Goal: Task Accomplishment & Management: Use online tool/utility

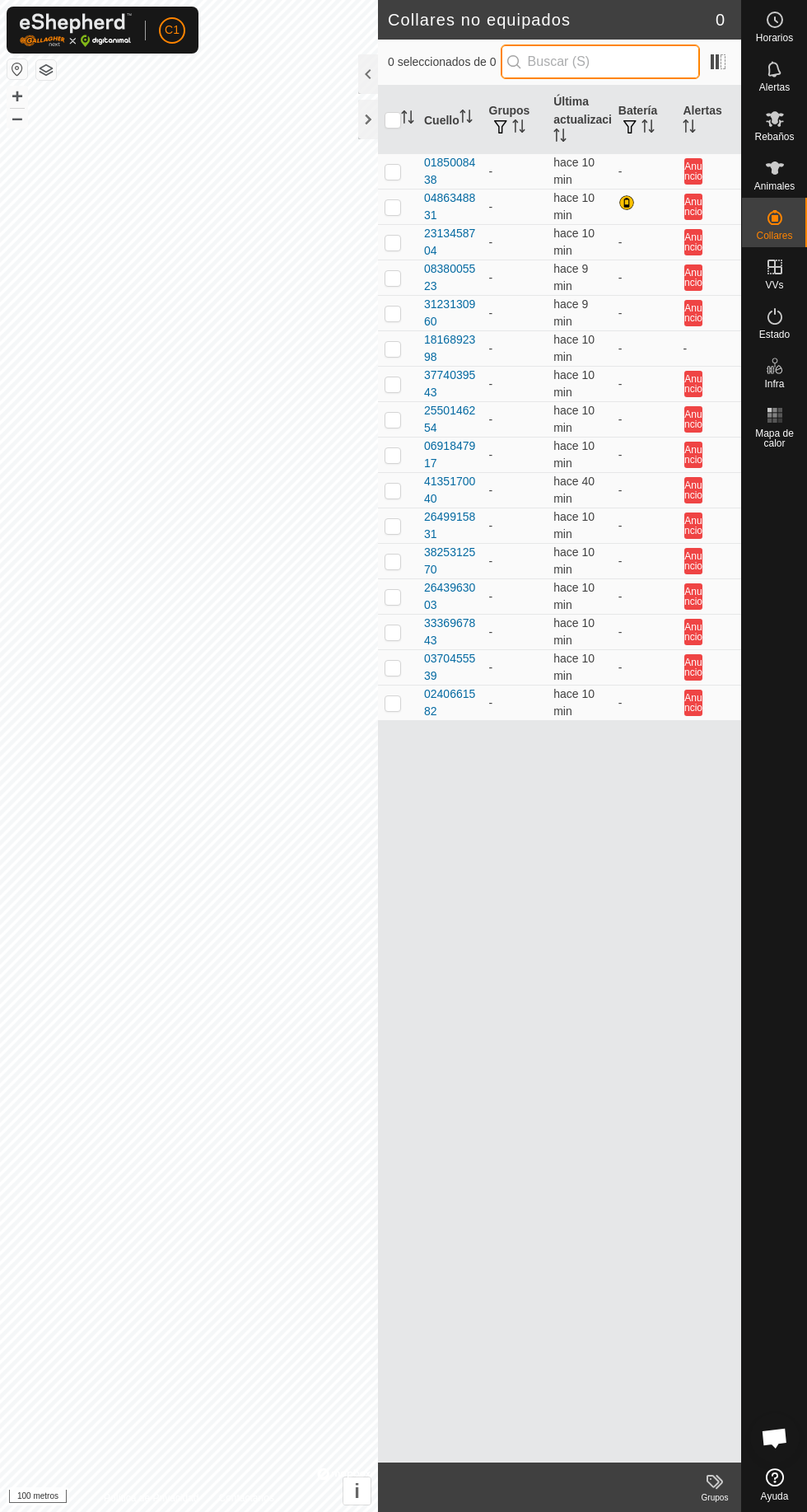
click at [597, 59] on input "text" at bounding box center [600, 62] width 200 height 35
click at [794, 180] on font "Animales" at bounding box center [775, 186] width 40 height 12
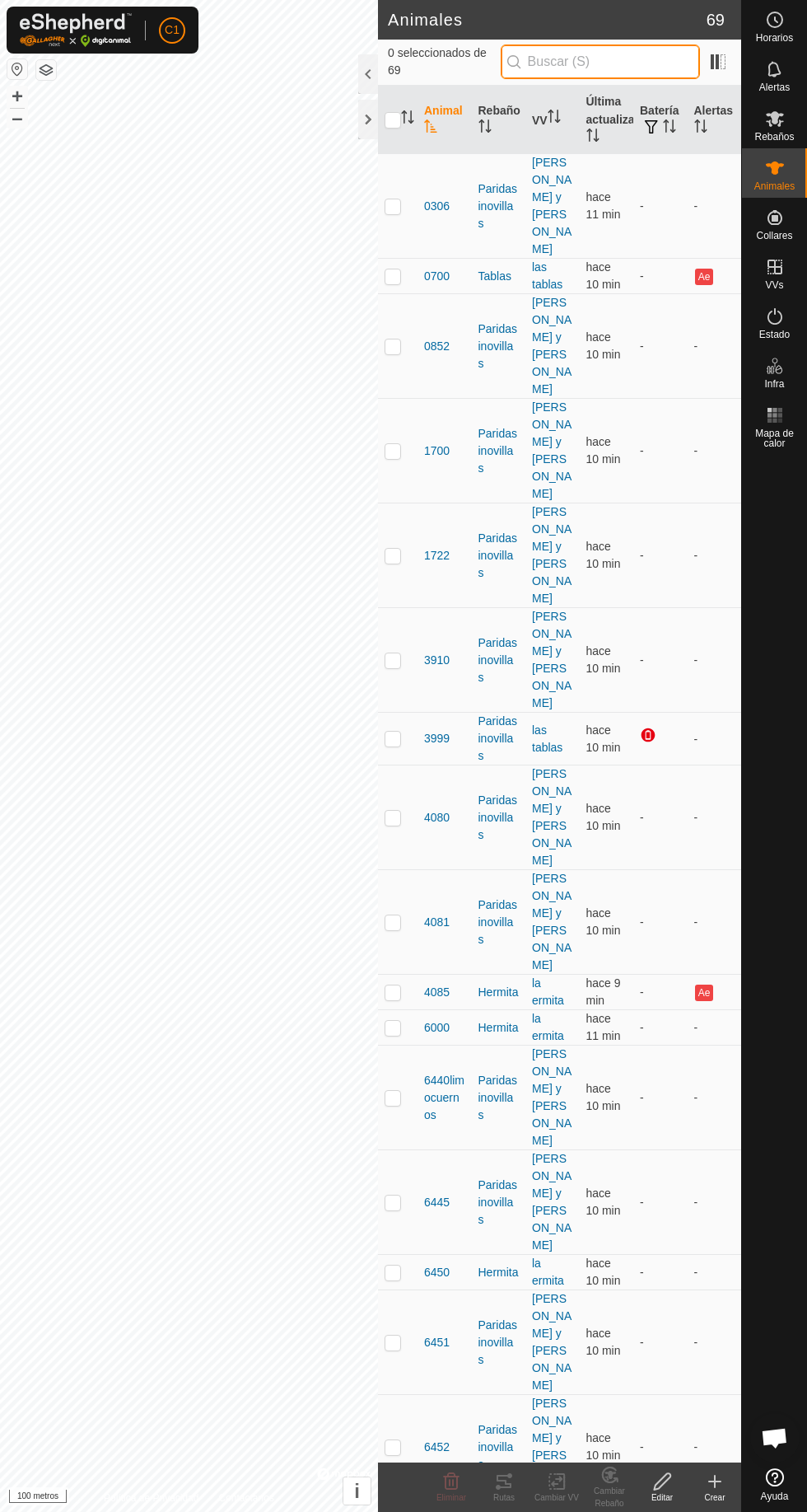
click at [561, 60] on input "text" at bounding box center [600, 62] width 200 height 35
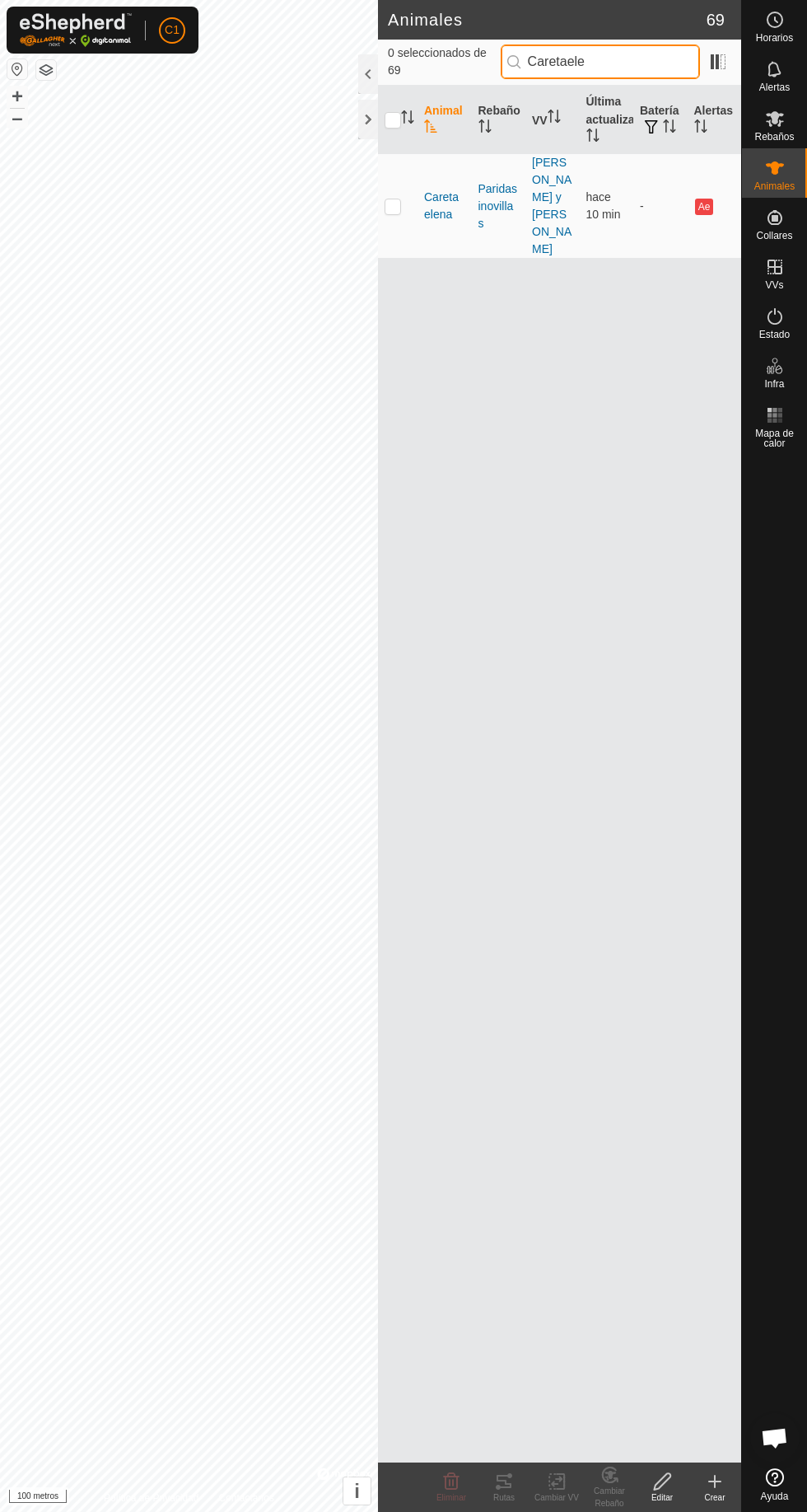
type input "Caretaele"
click at [393, 200] on p-checkbox at bounding box center [392, 206] width 16 height 14
checkbox input "true"
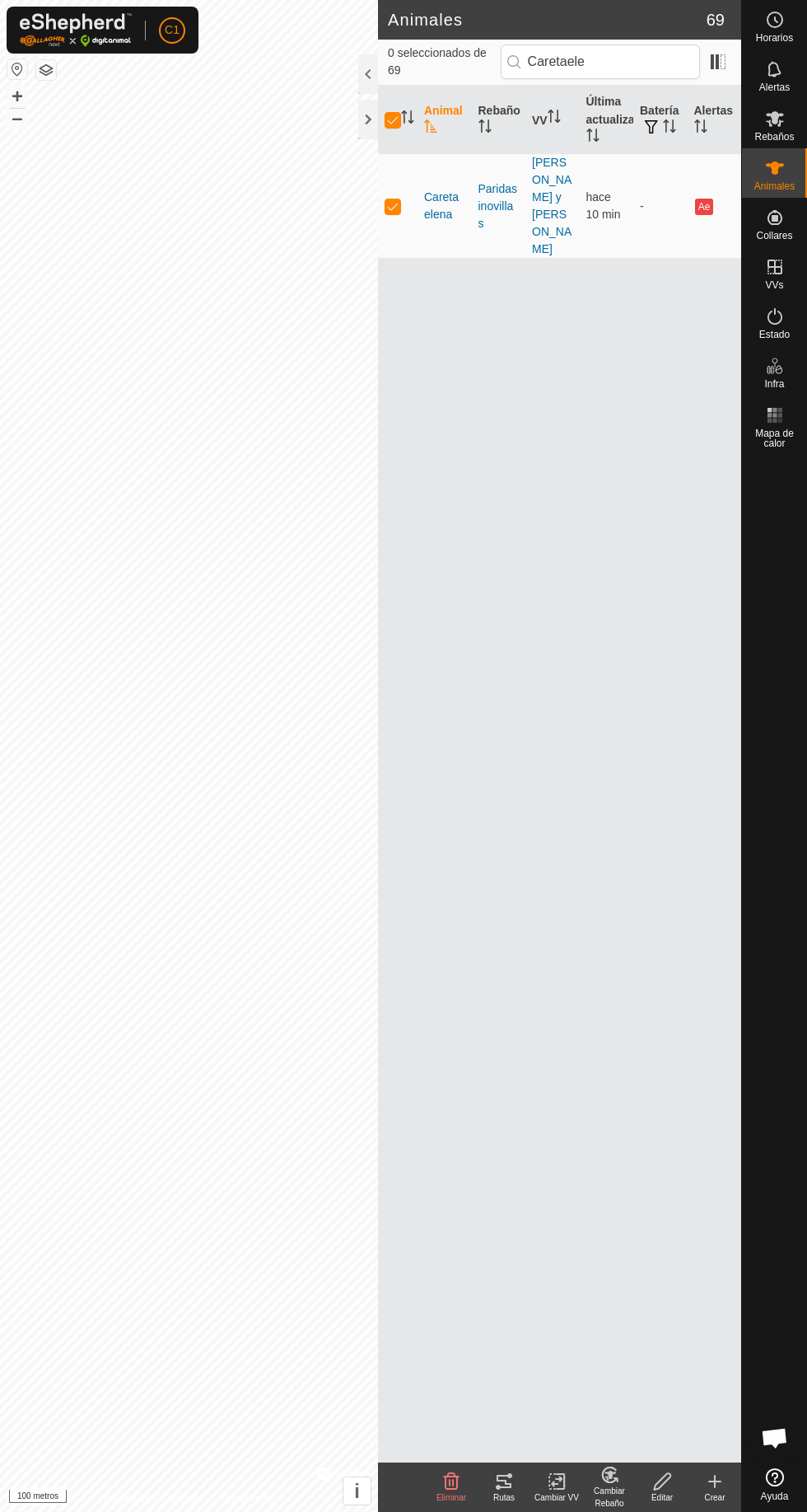
click at [388, 200] on p-checkbox at bounding box center [392, 206] width 16 height 14
checkbox input "false"
click at [390, 200] on p-checkbox at bounding box center [392, 206] width 16 height 14
checkbox input "true"
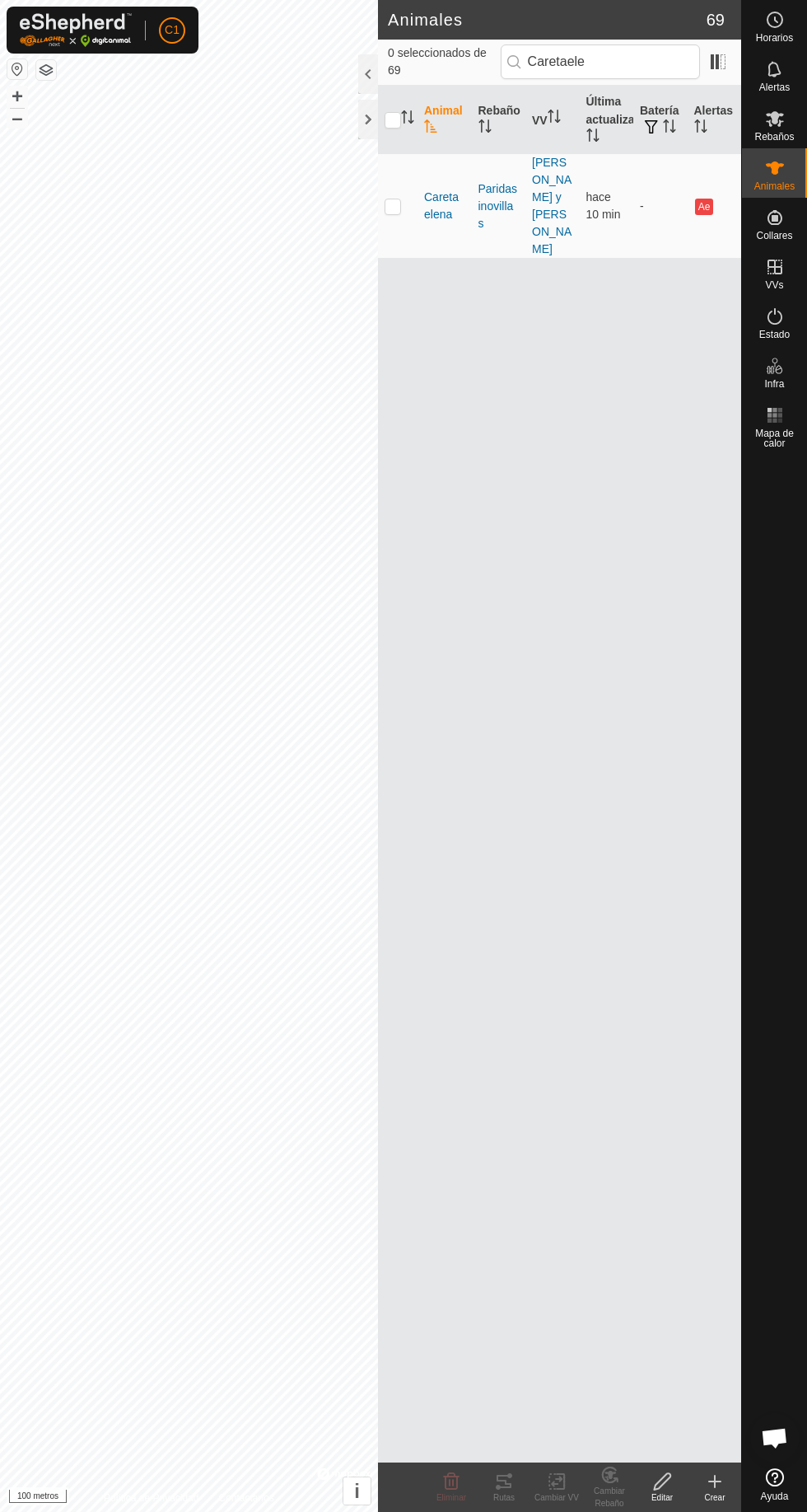
checkbox input "true"
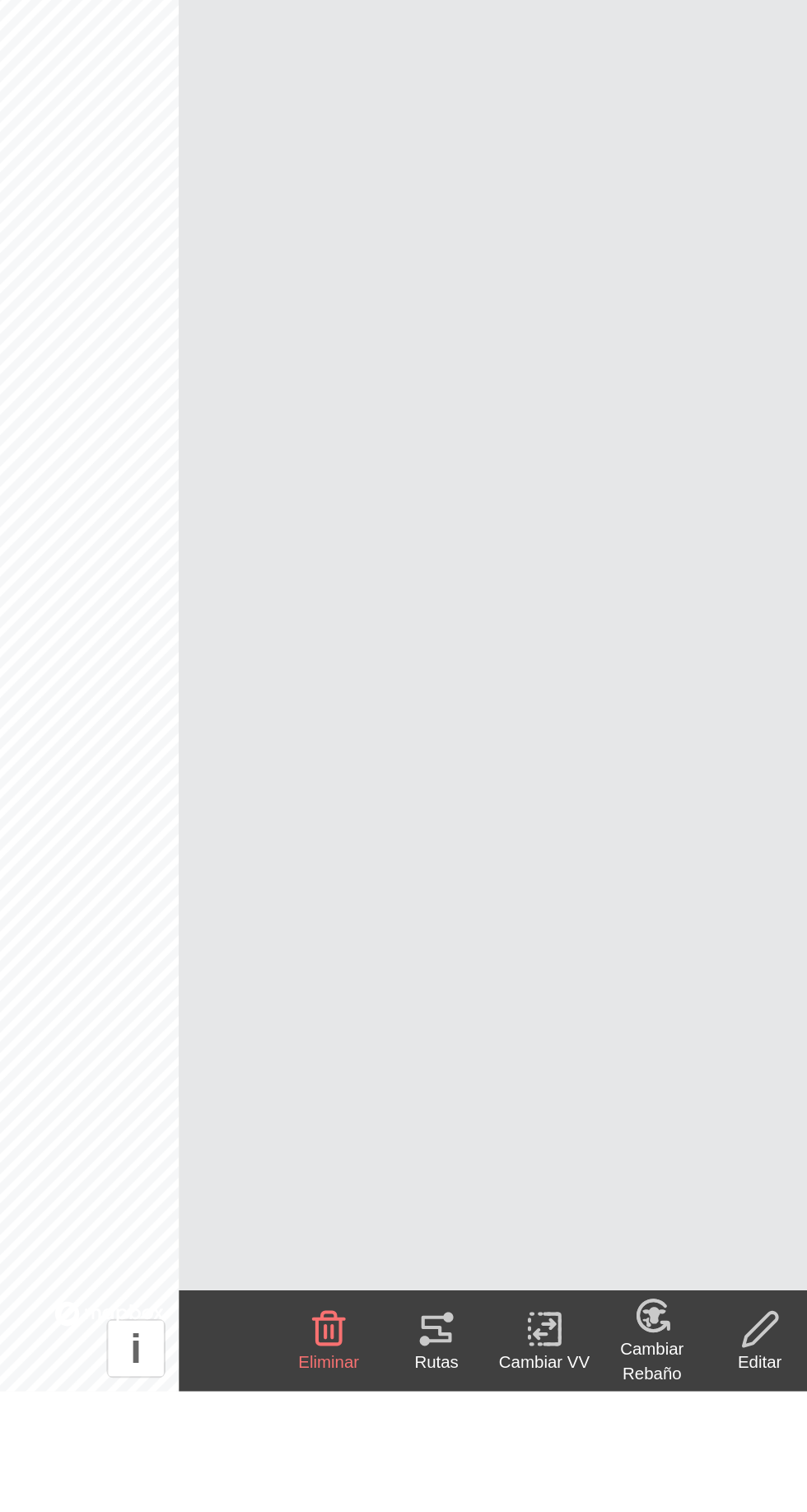
click at [605, 1488] on font "Cambiar Rebaño" at bounding box center [609, 1497] width 31 height 21
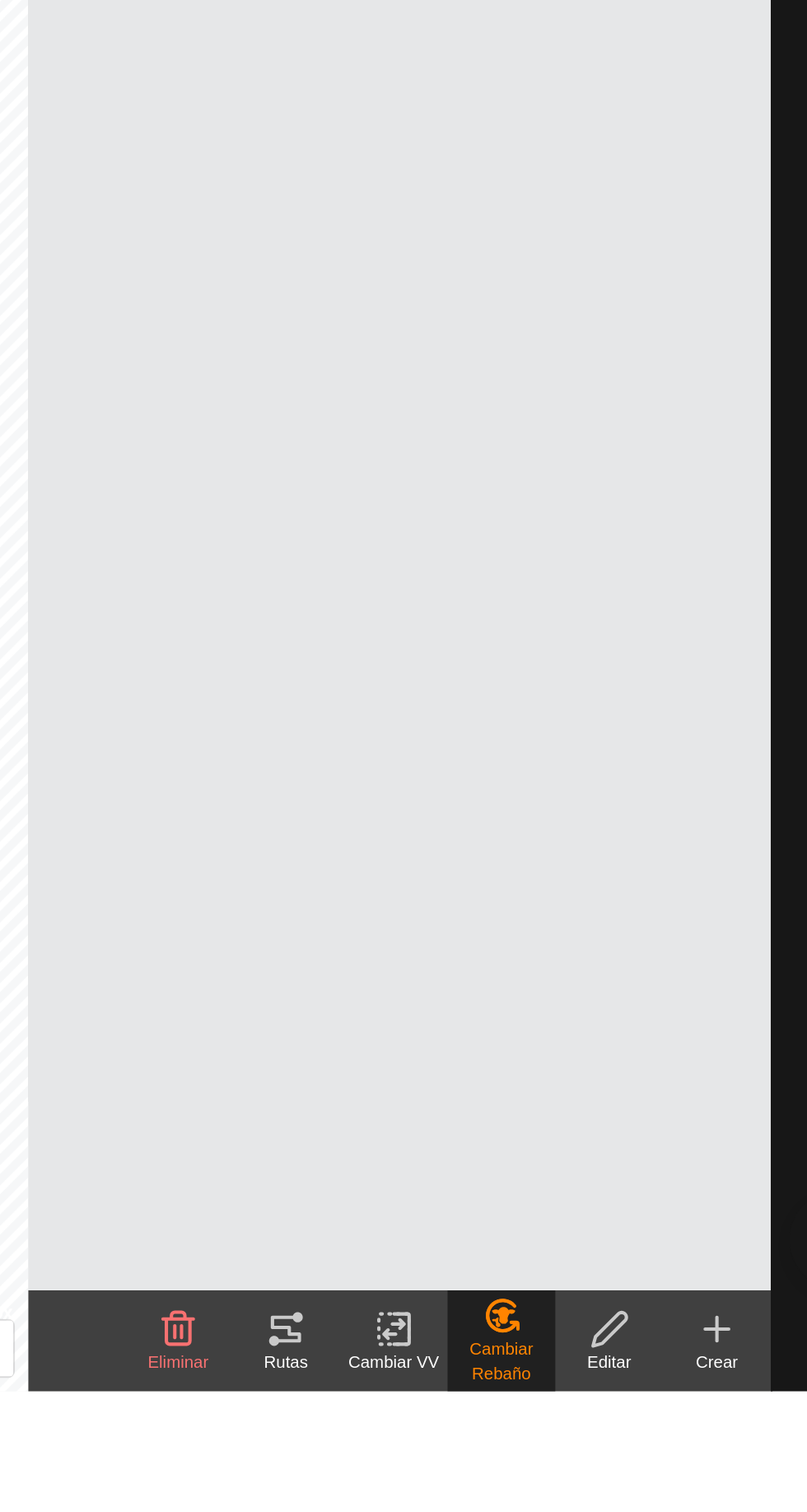
click at [674, 1511] on font "[PERSON_NAME]..." at bounding box center [680, 1529] width 120 height 14
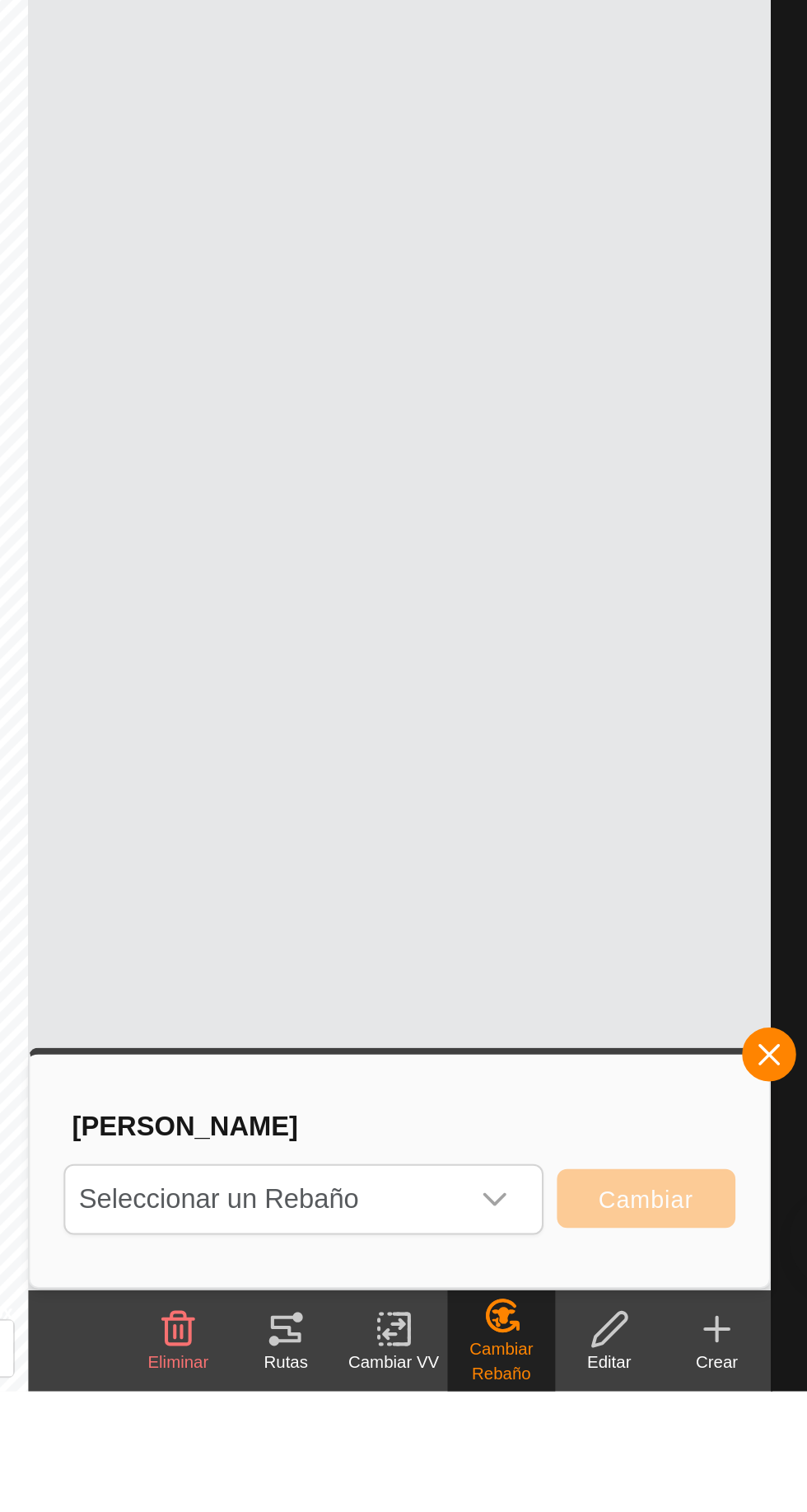
click at [619, 1423] on div "disparador desplegable" at bounding box center [606, 1418] width 33 height 33
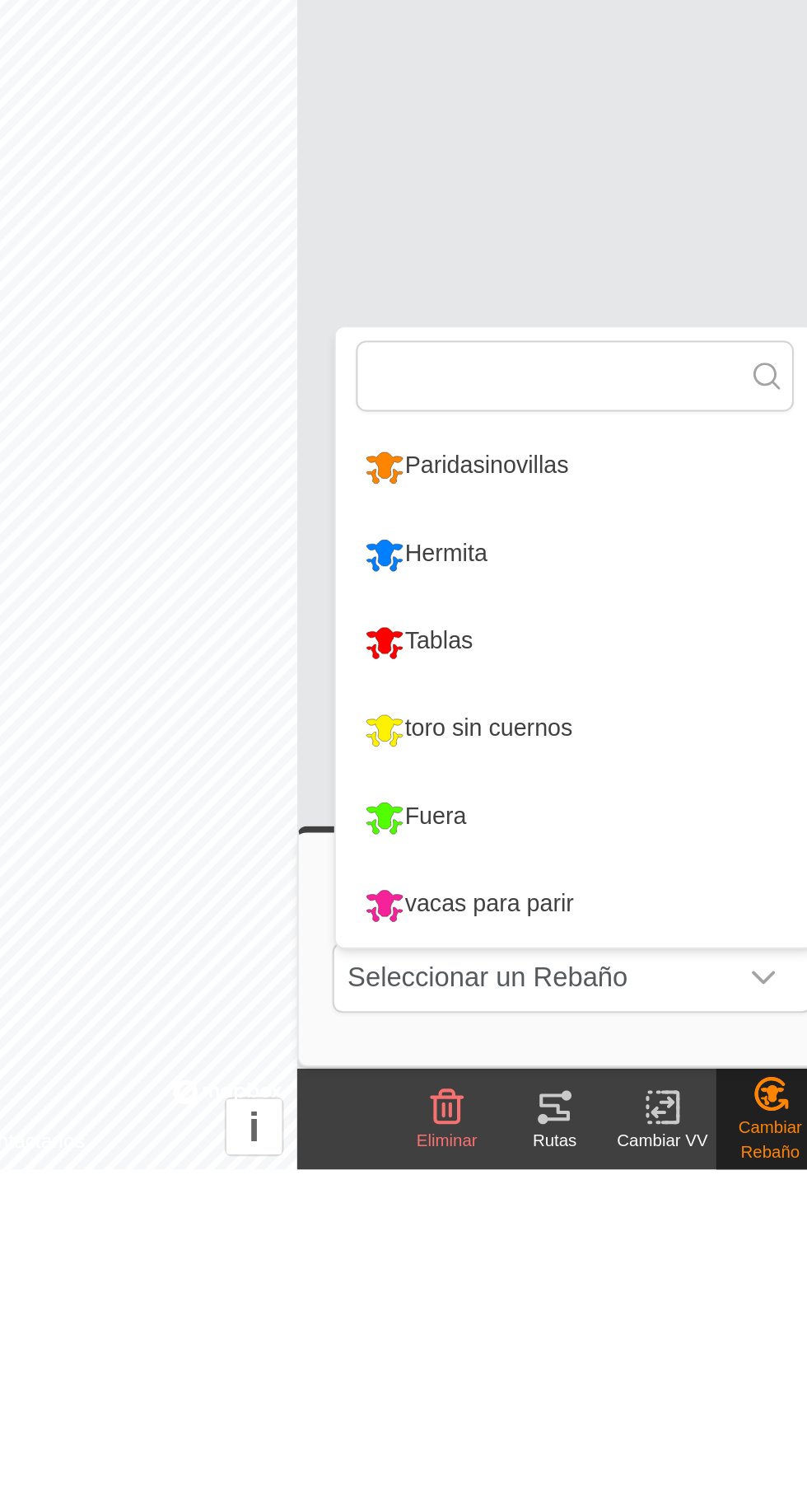
click at [514, 1208] on li "Hermita" at bounding box center [514, 1210] width 234 height 41
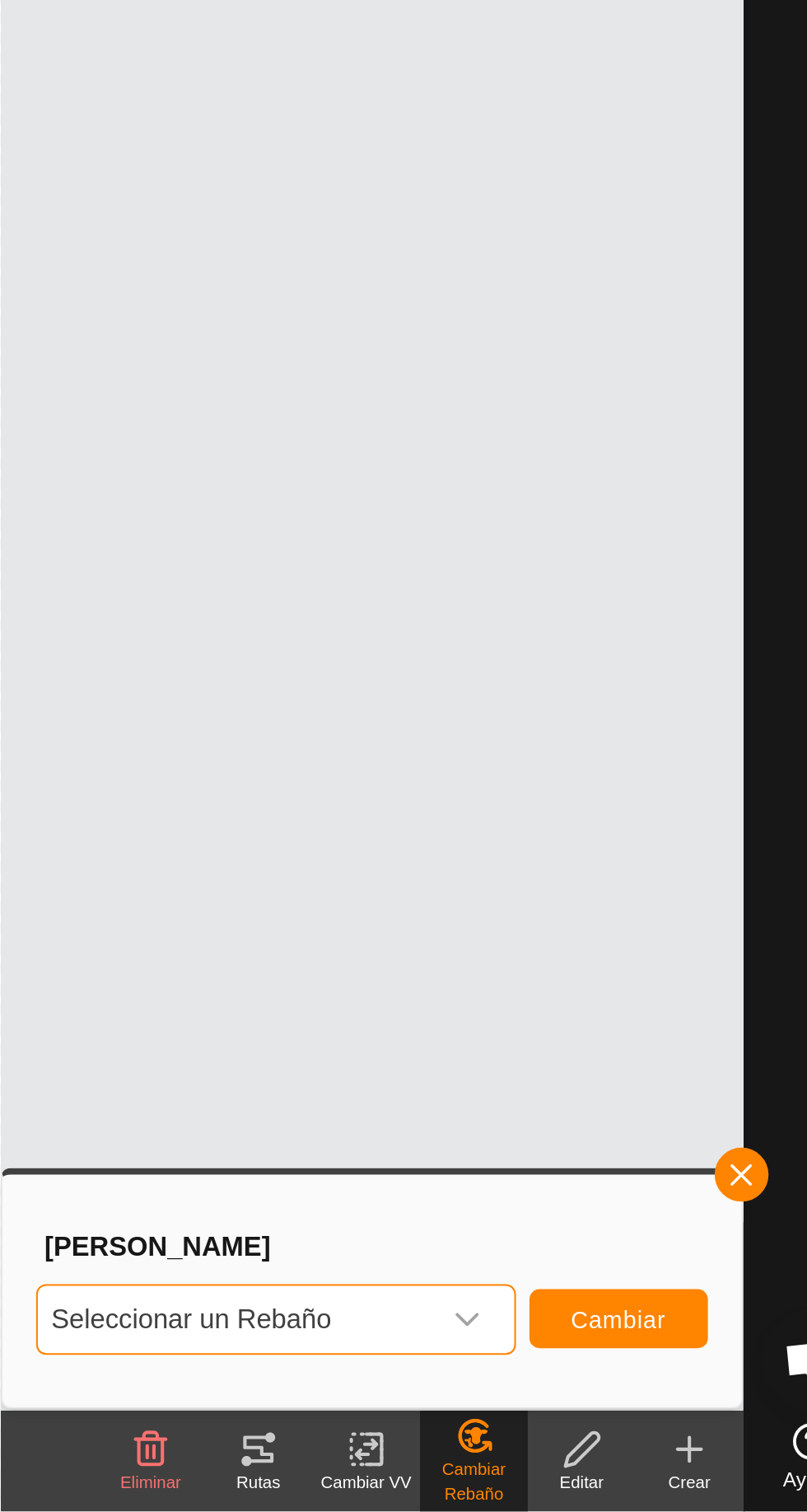
click at [590, 1414] on span "Seleccionar un Rebaño" at bounding box center [493, 1418] width 194 height 33
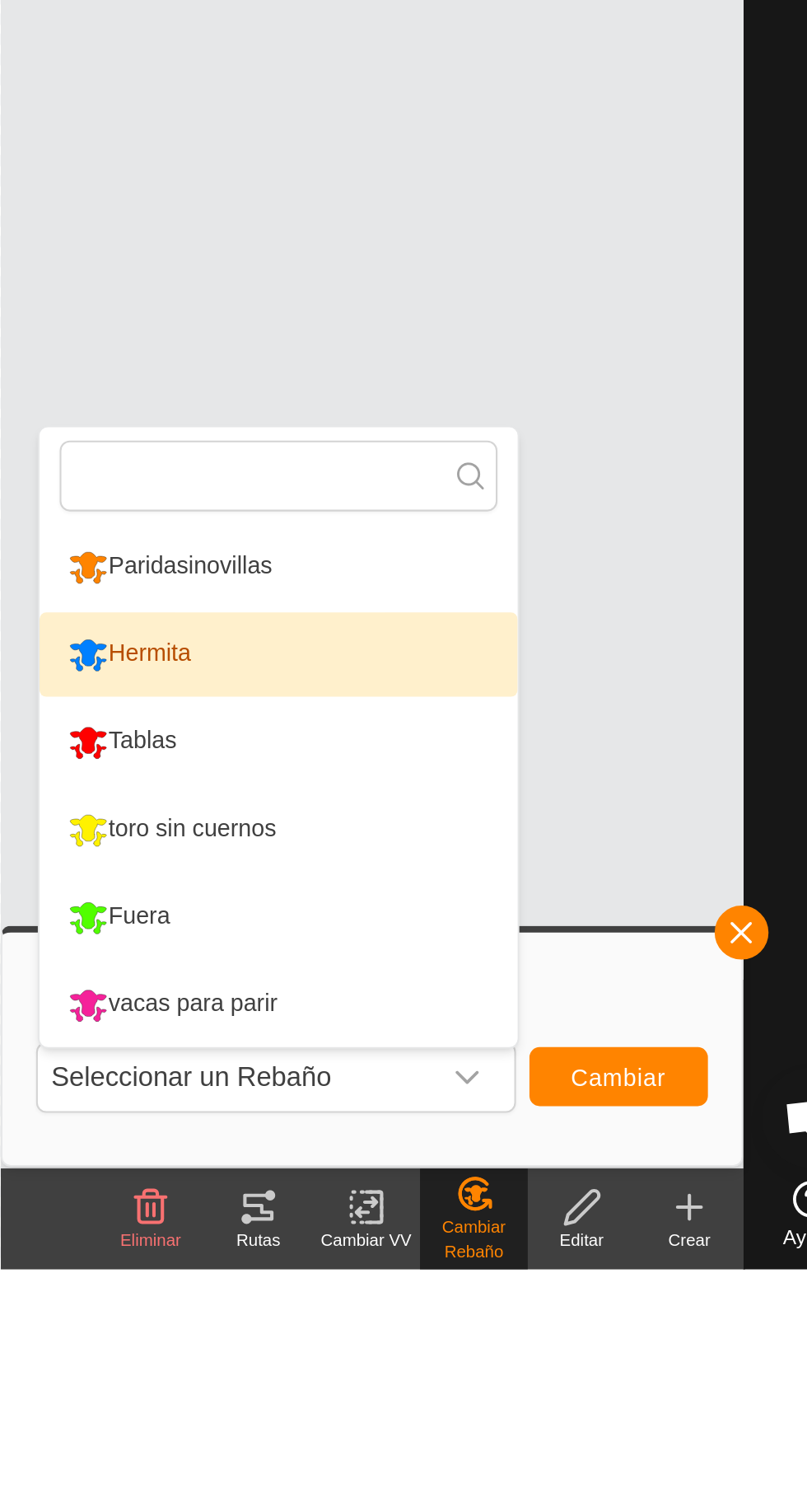
click at [463, 1218] on div "Hermita" at bounding box center [441, 1210] width 68 height 28
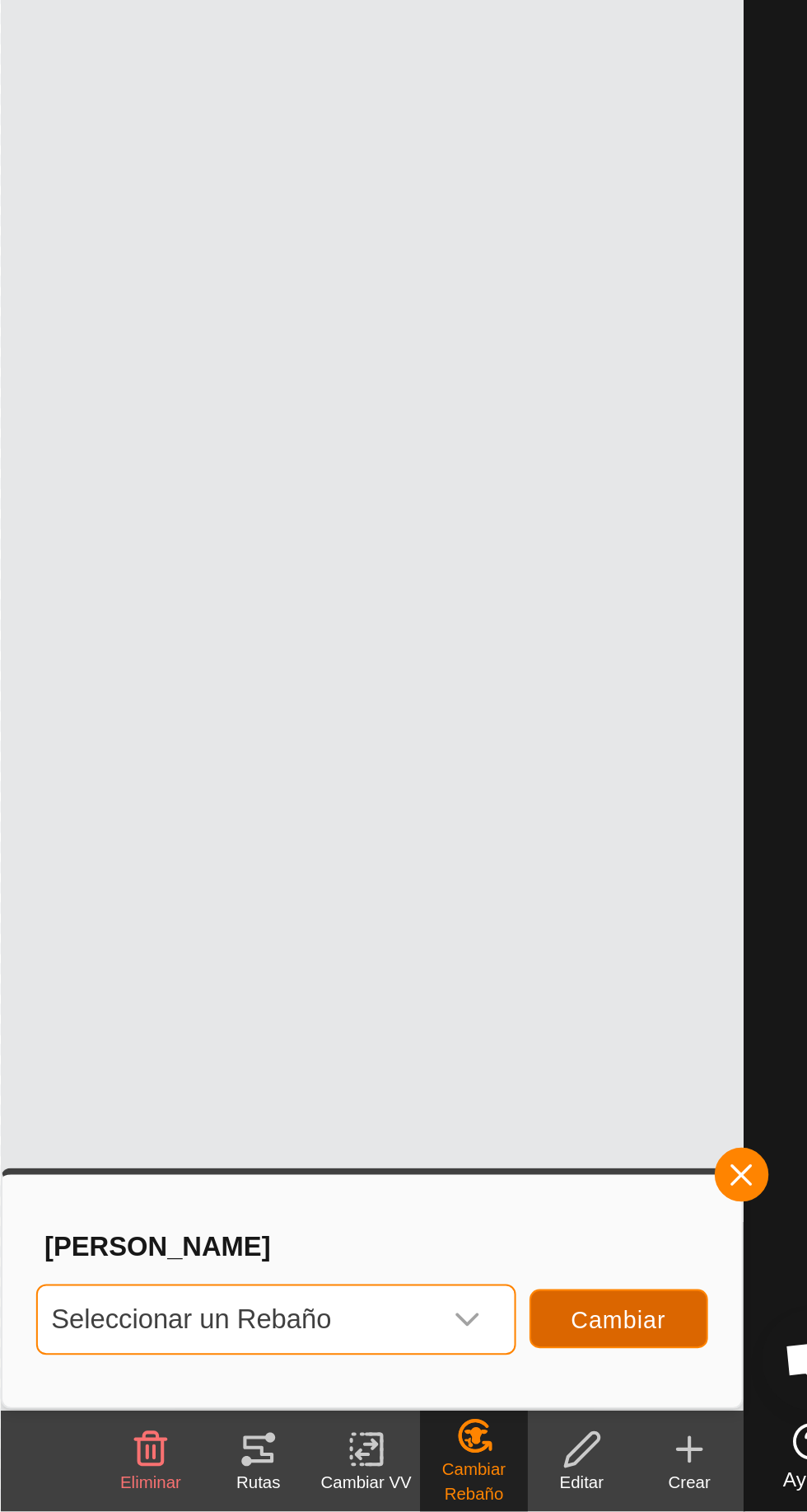
click at [679, 1414] on font "Cambiar" at bounding box center [681, 1418] width 46 height 14
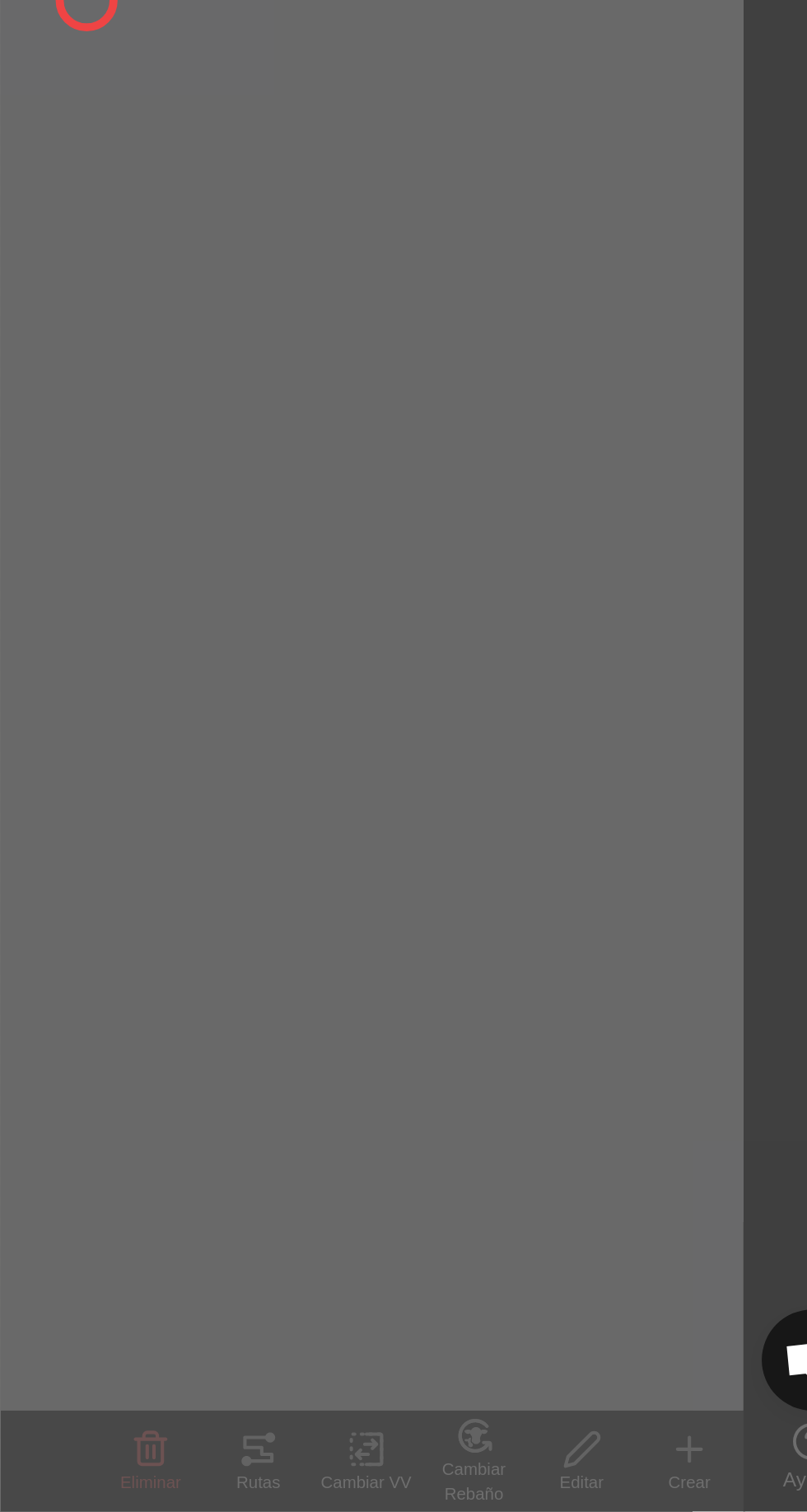
checkbox input "false"
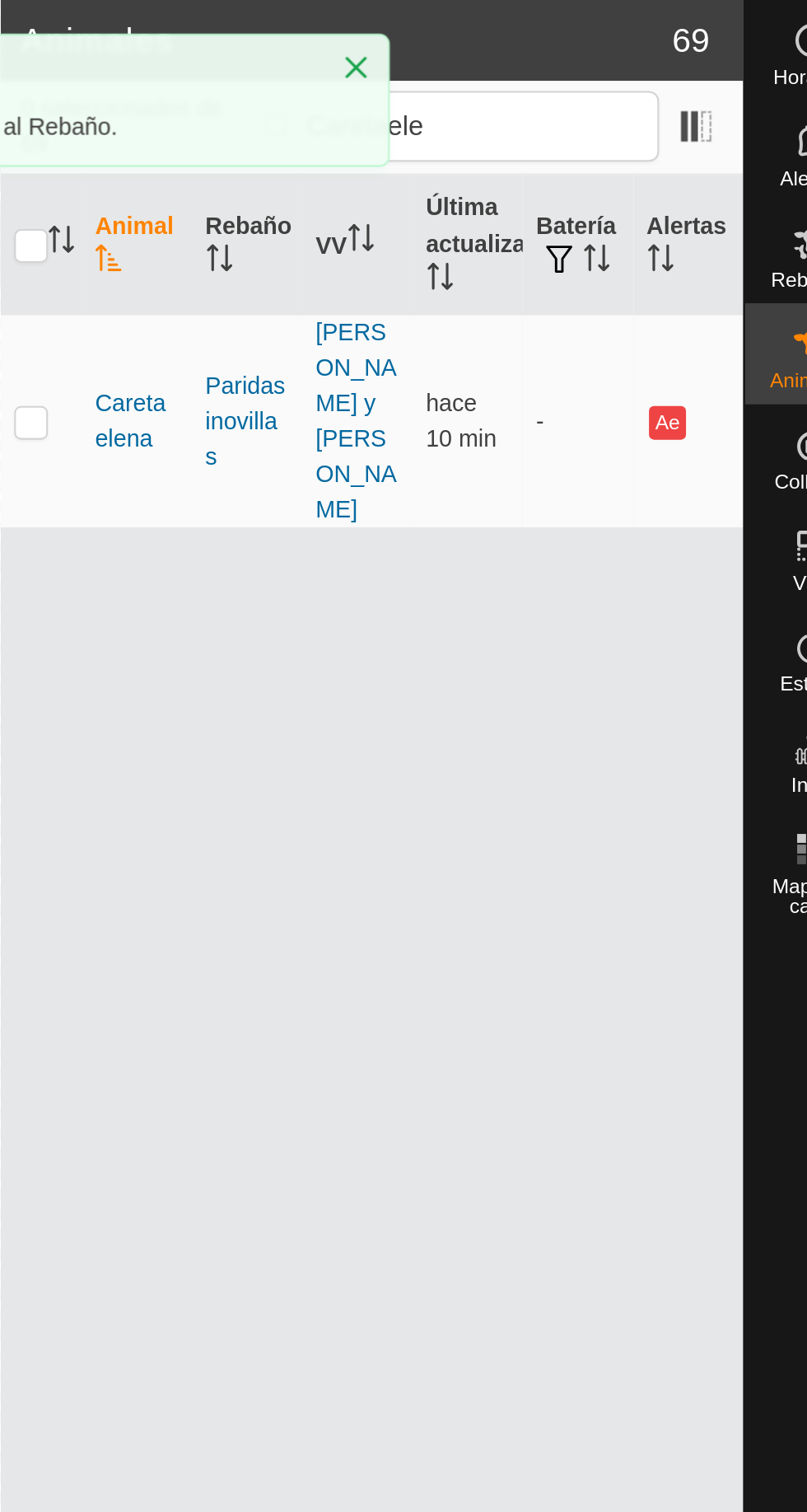
click at [398, 200] on p-checkbox at bounding box center [392, 206] width 16 height 14
checkbox input "true"
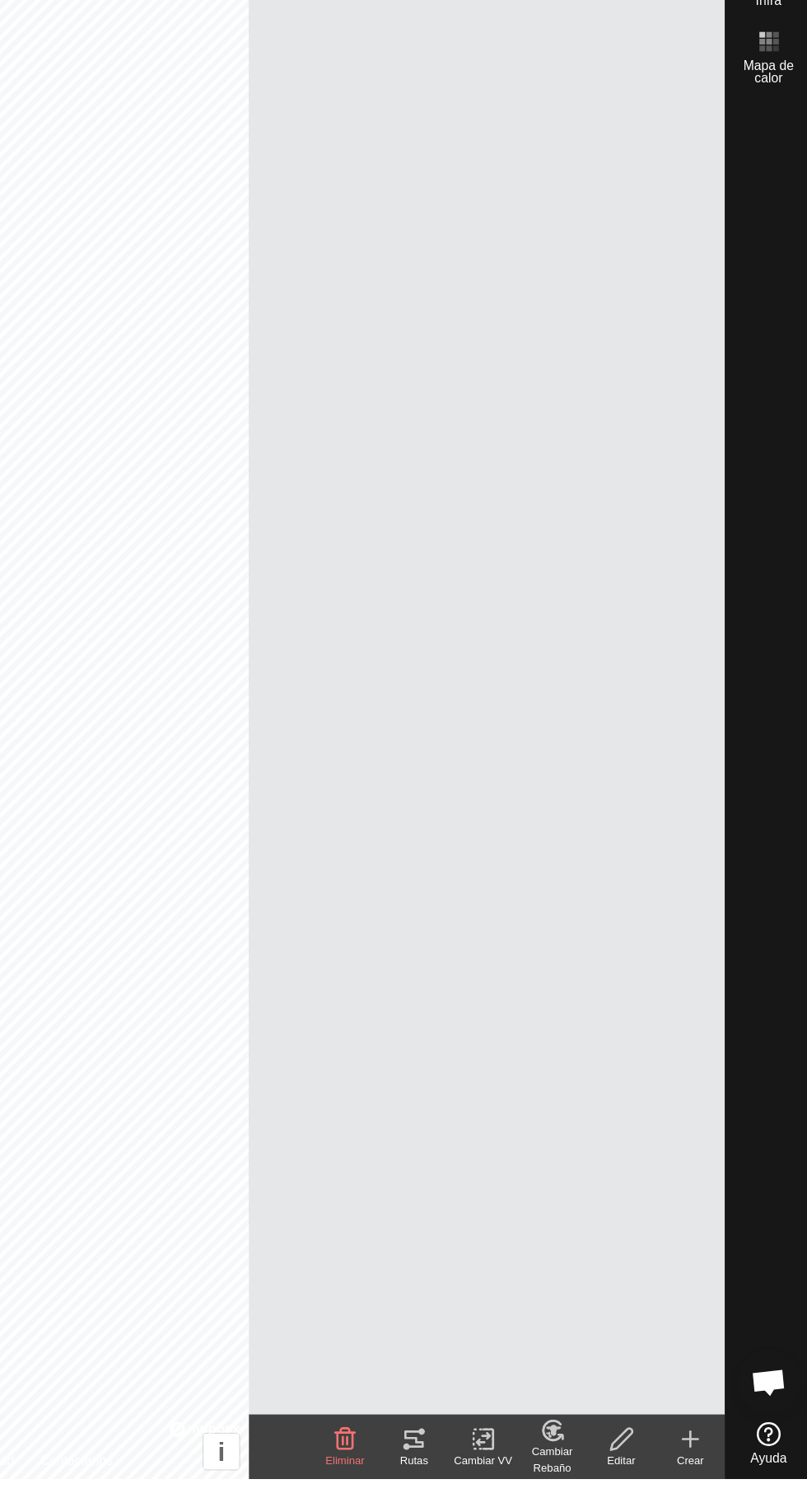
click at [616, 1484] on icon at bounding box center [609, 1474] width 20 height 20
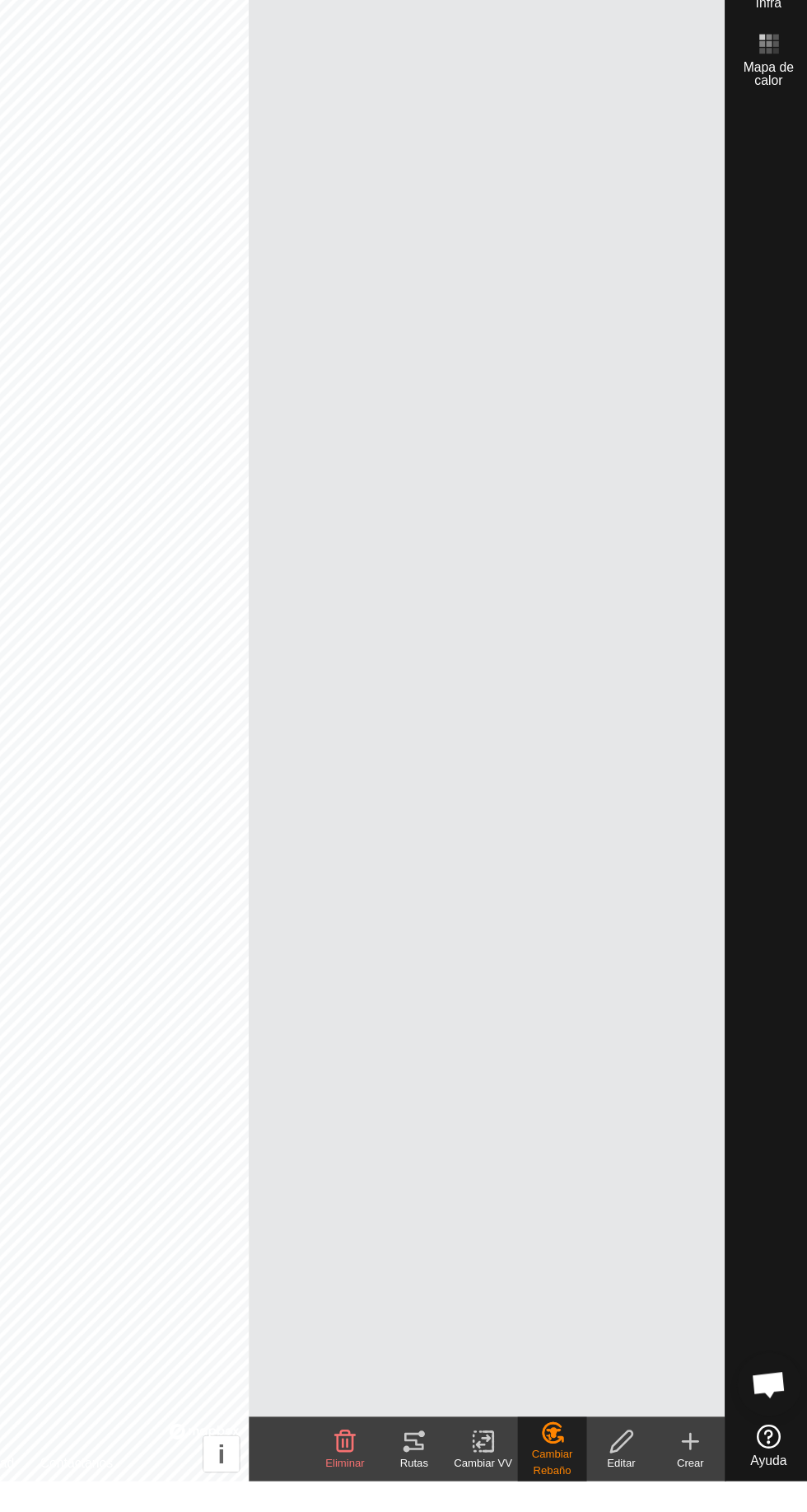
click at [676, 1511] on font "[PERSON_NAME]..." at bounding box center [680, 1529] width 120 height 14
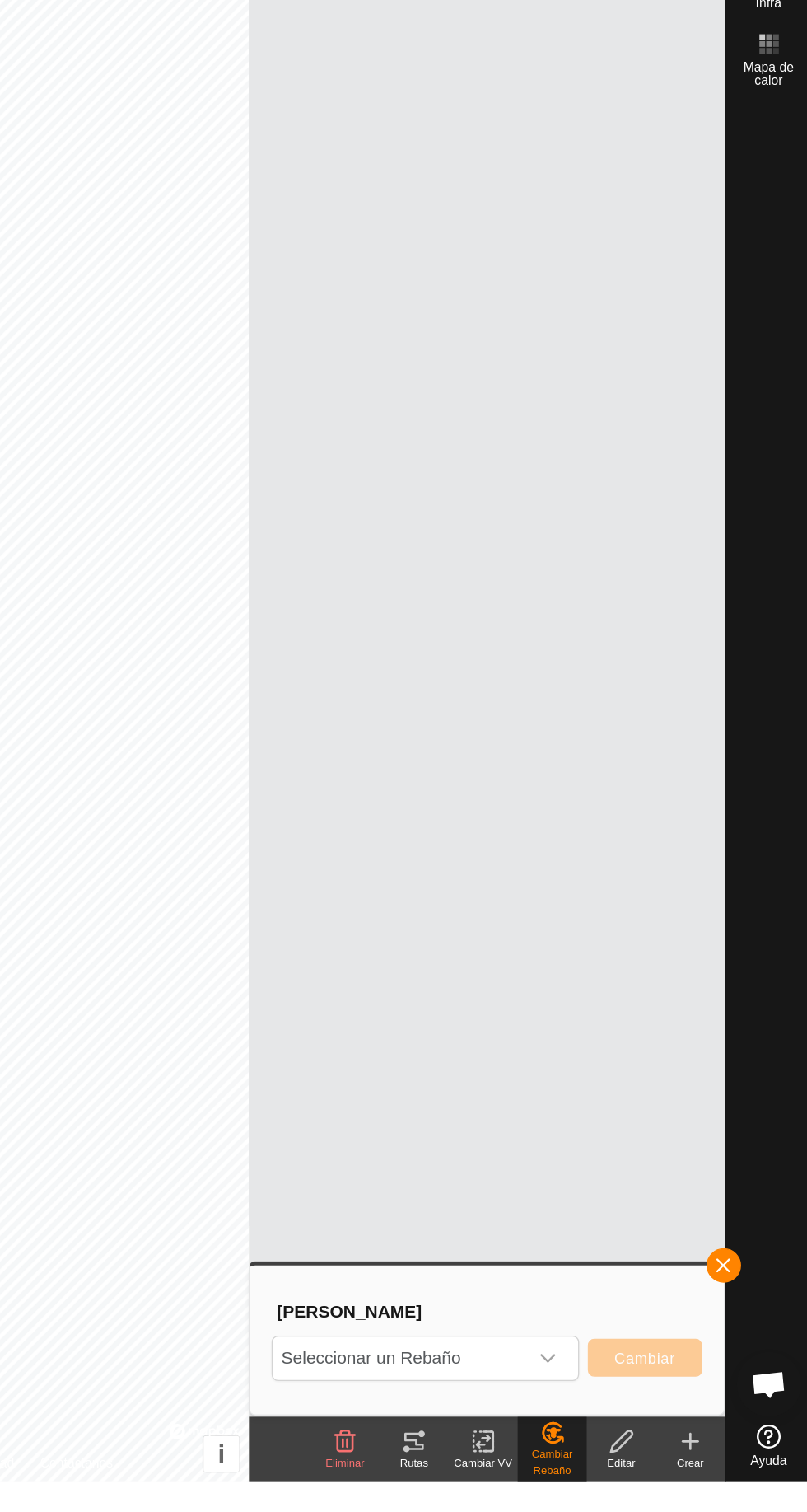
click at [585, 1415] on span "Seleccionar un Rebaño" at bounding box center [493, 1418] width 194 height 33
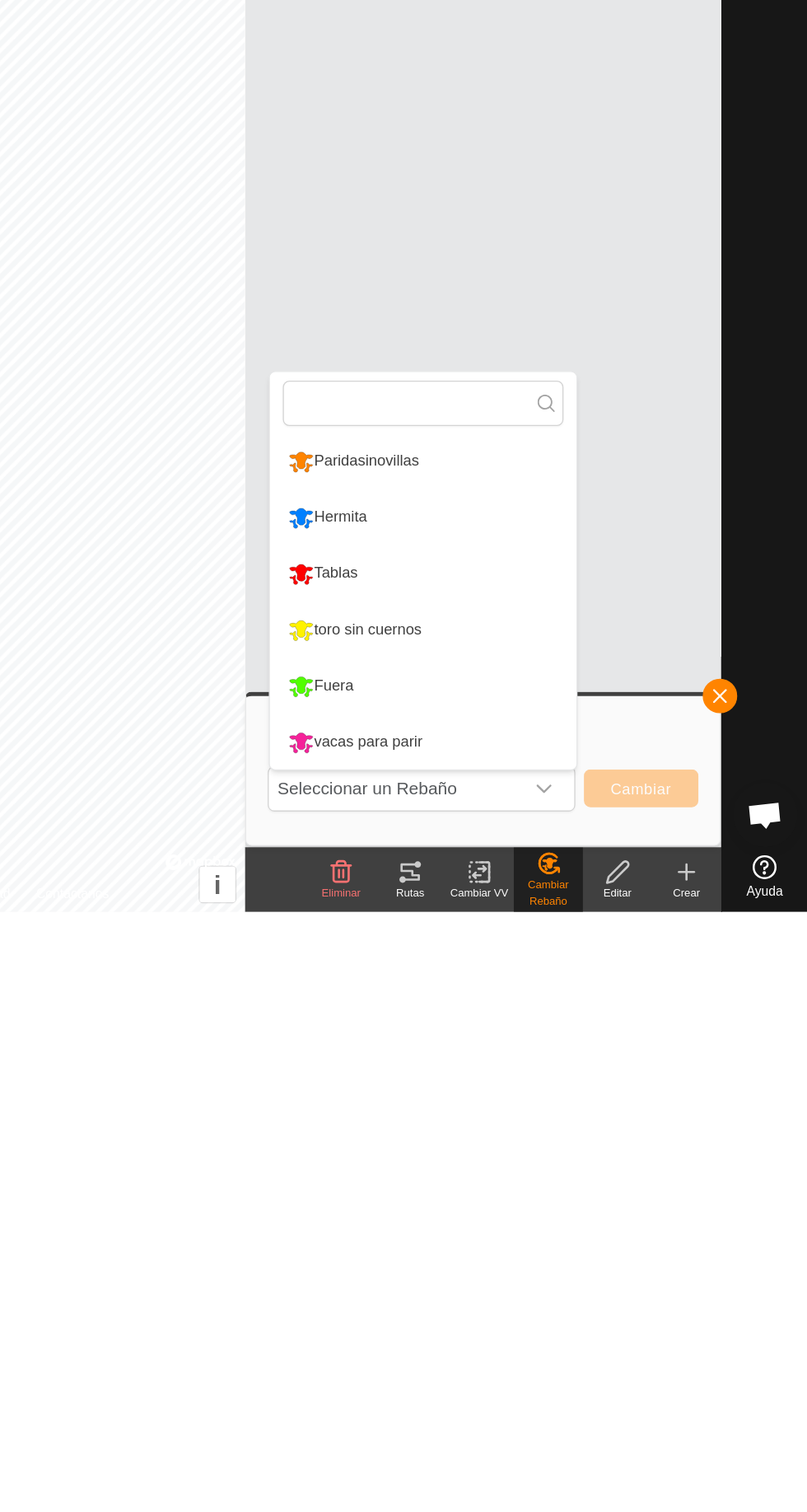
click at [449, 1204] on font "Hermita" at bounding box center [451, 1210] width 40 height 14
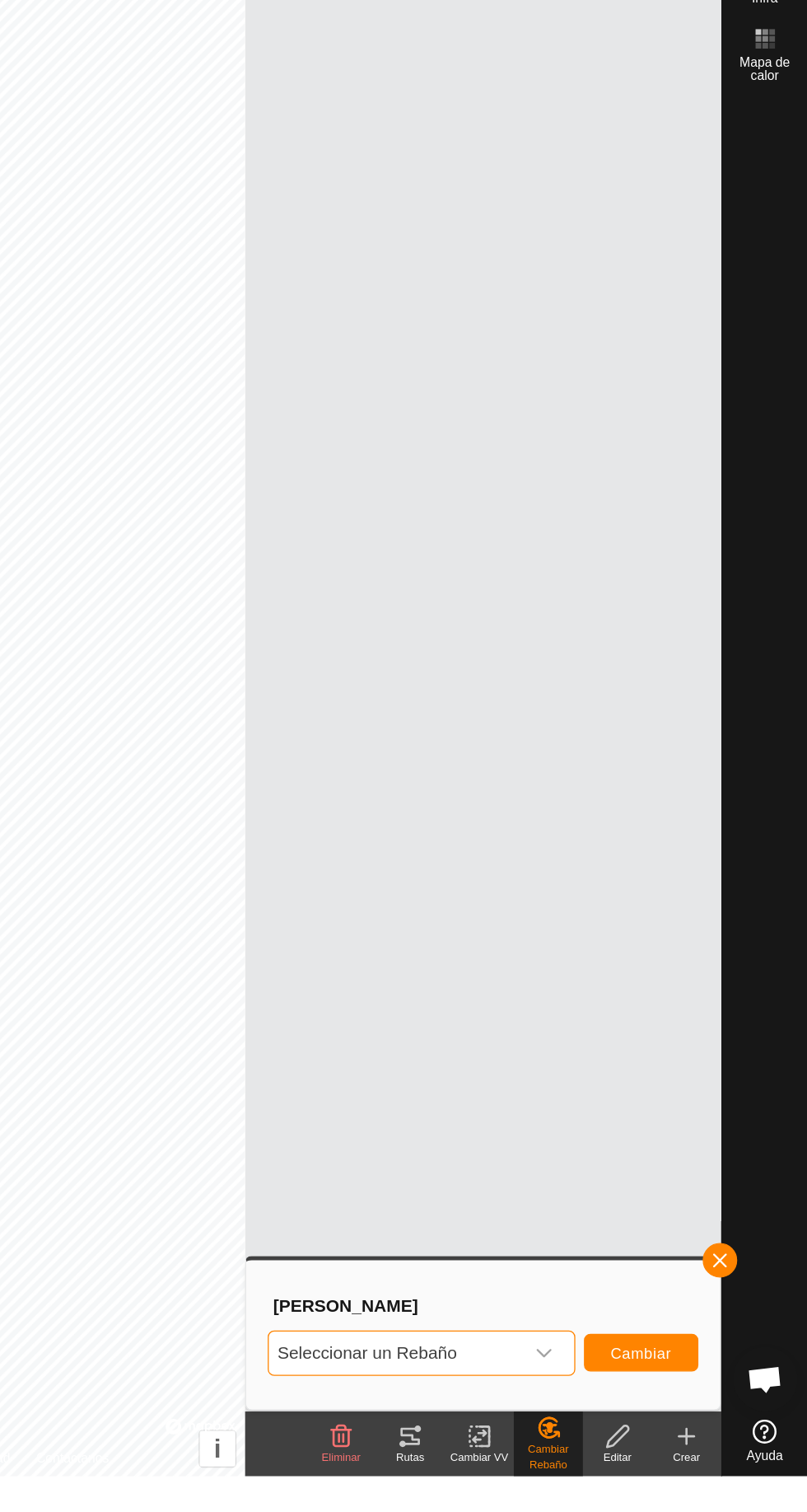
click at [550, 1502] on div "Cambiar VV" at bounding box center [556, 1497] width 53 height 13
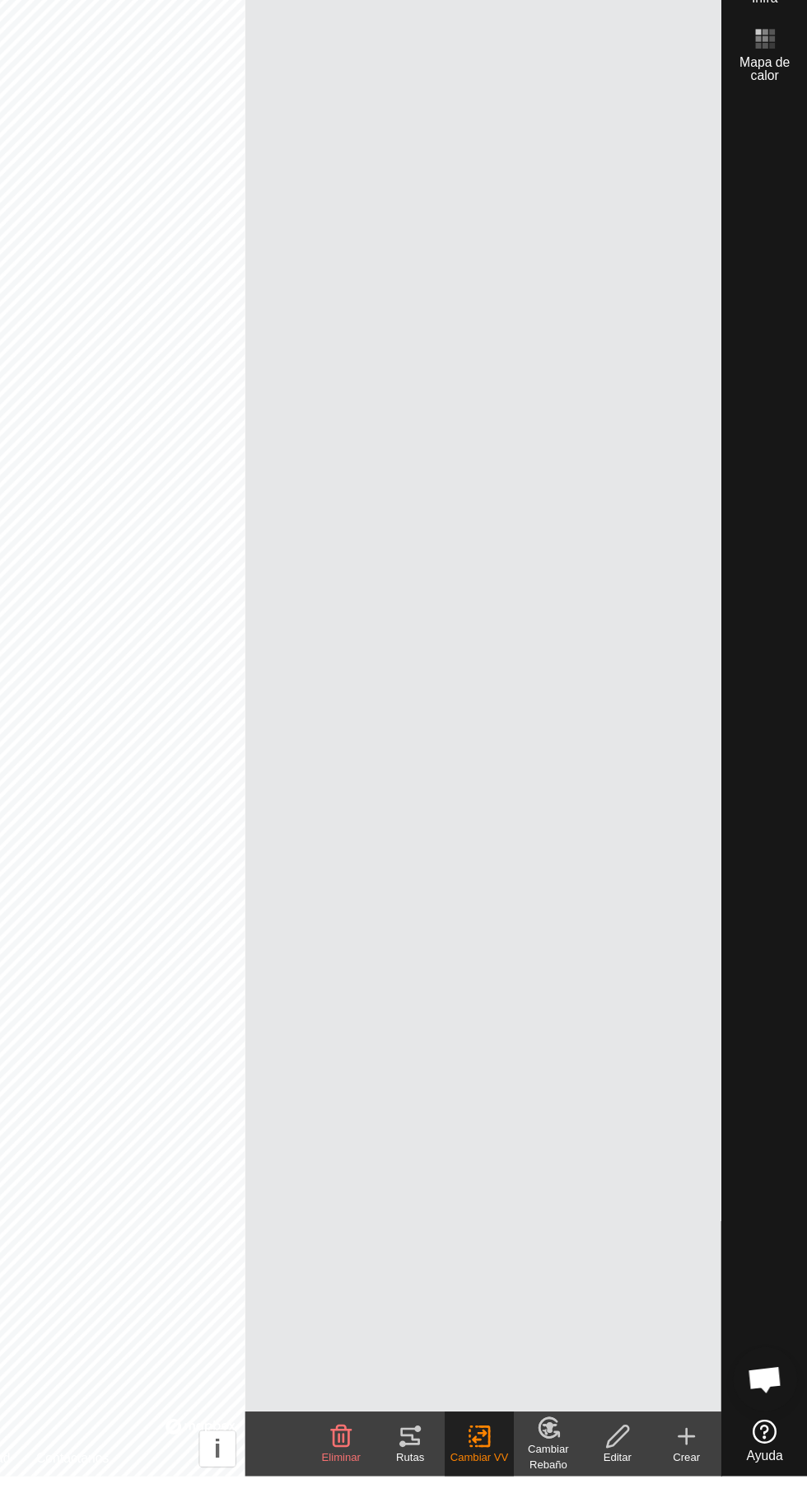
click at [607, 1511] on font "Elija VV..." at bounding box center [596, 1529] width 56 height 14
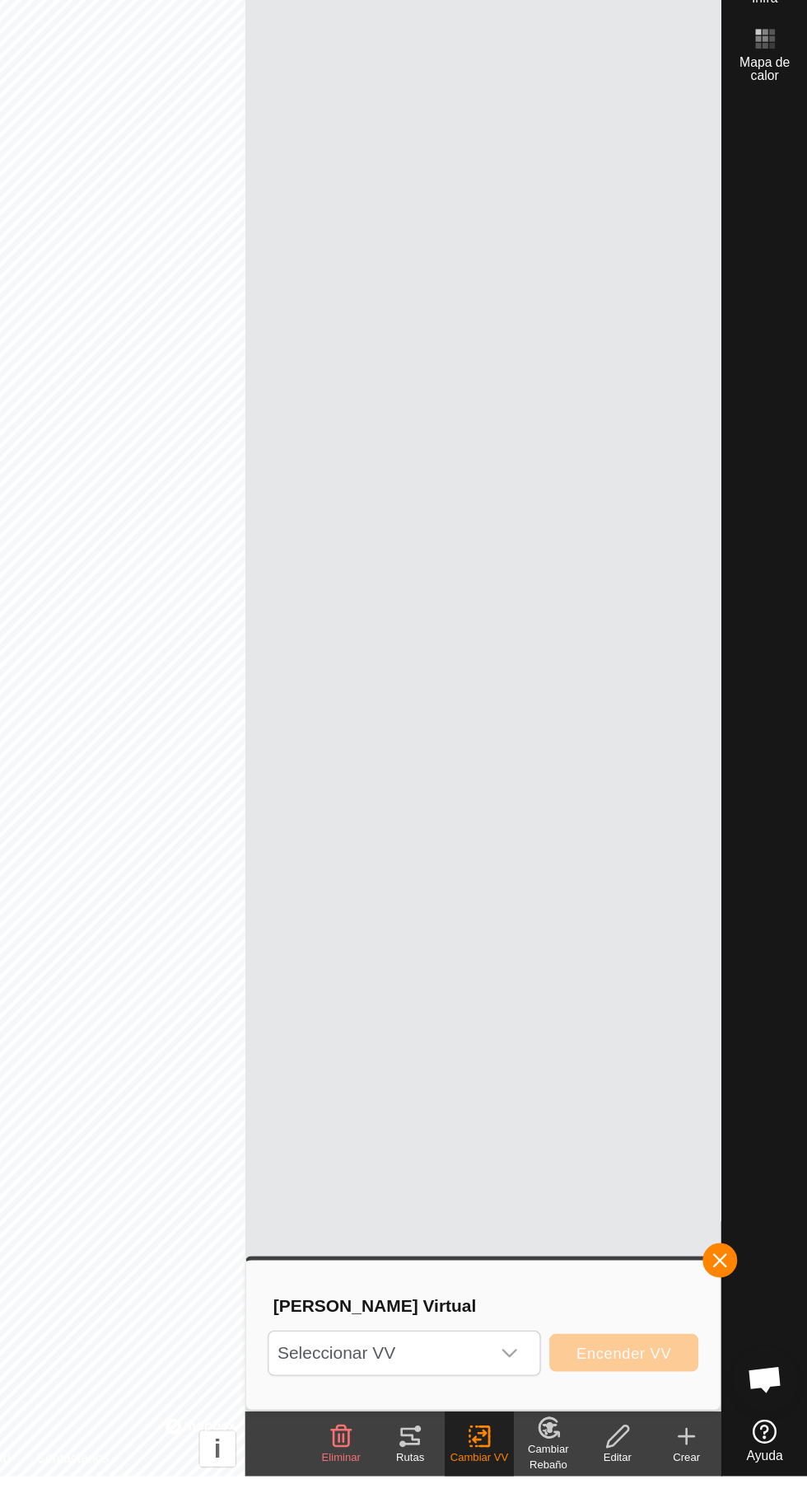
click at [563, 1417] on span "Seleccionar VV" at bounding box center [479, 1418] width 167 height 33
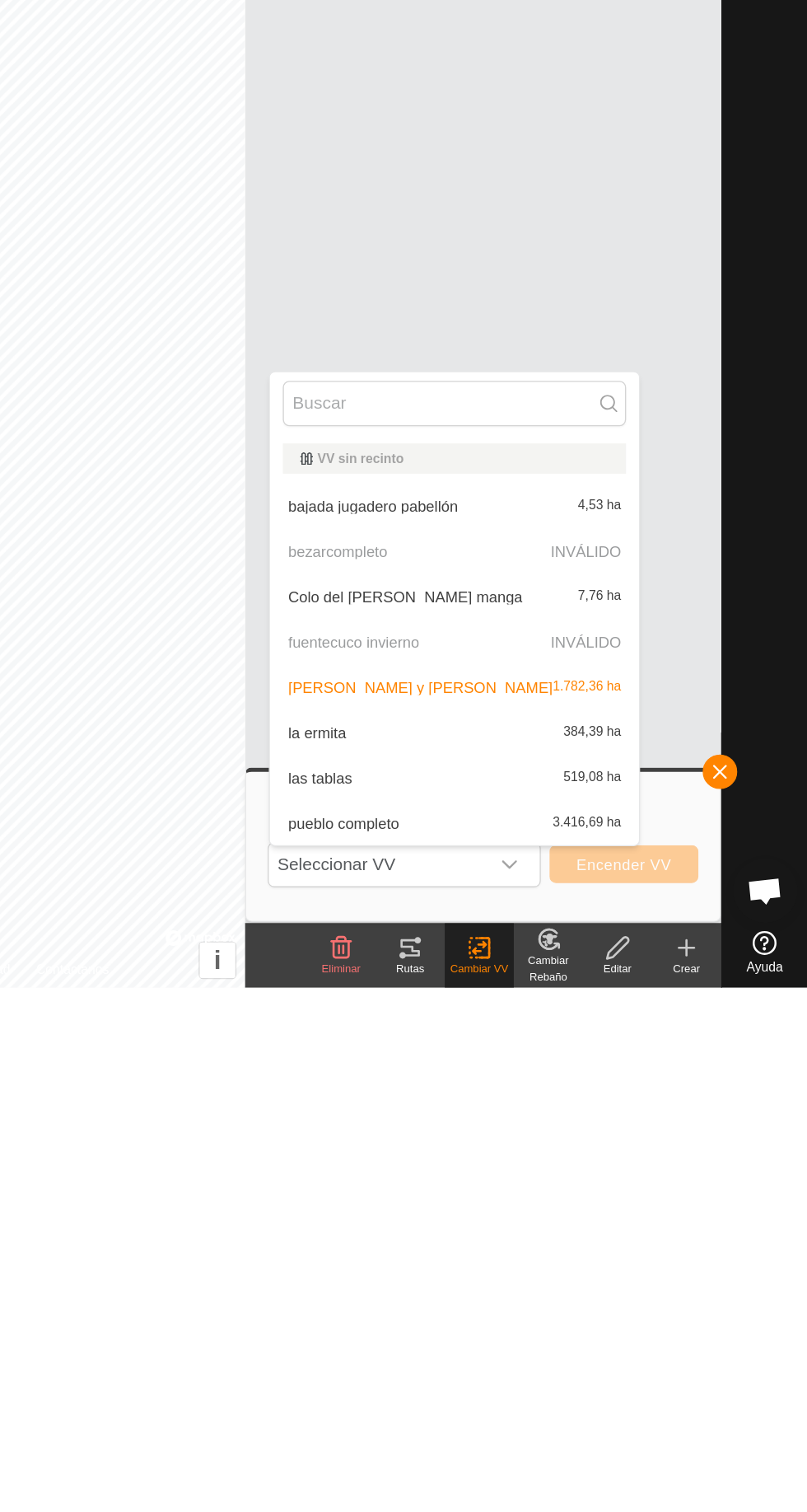
click at [427, 1315] on font "la ermita" at bounding box center [433, 1317] width 44 height 14
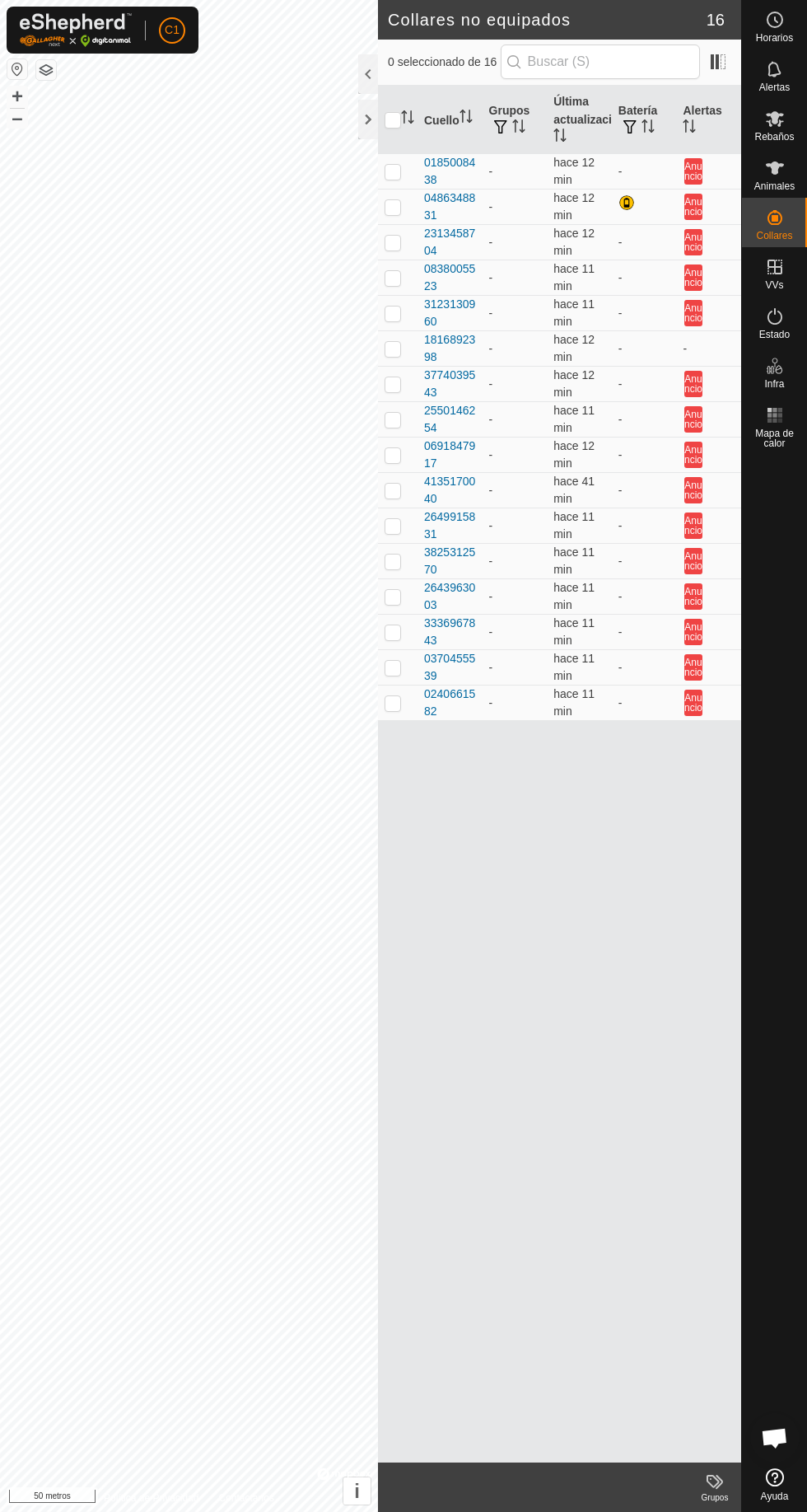
click at [791, 178] on div "Animales" at bounding box center [774, 173] width 65 height 49
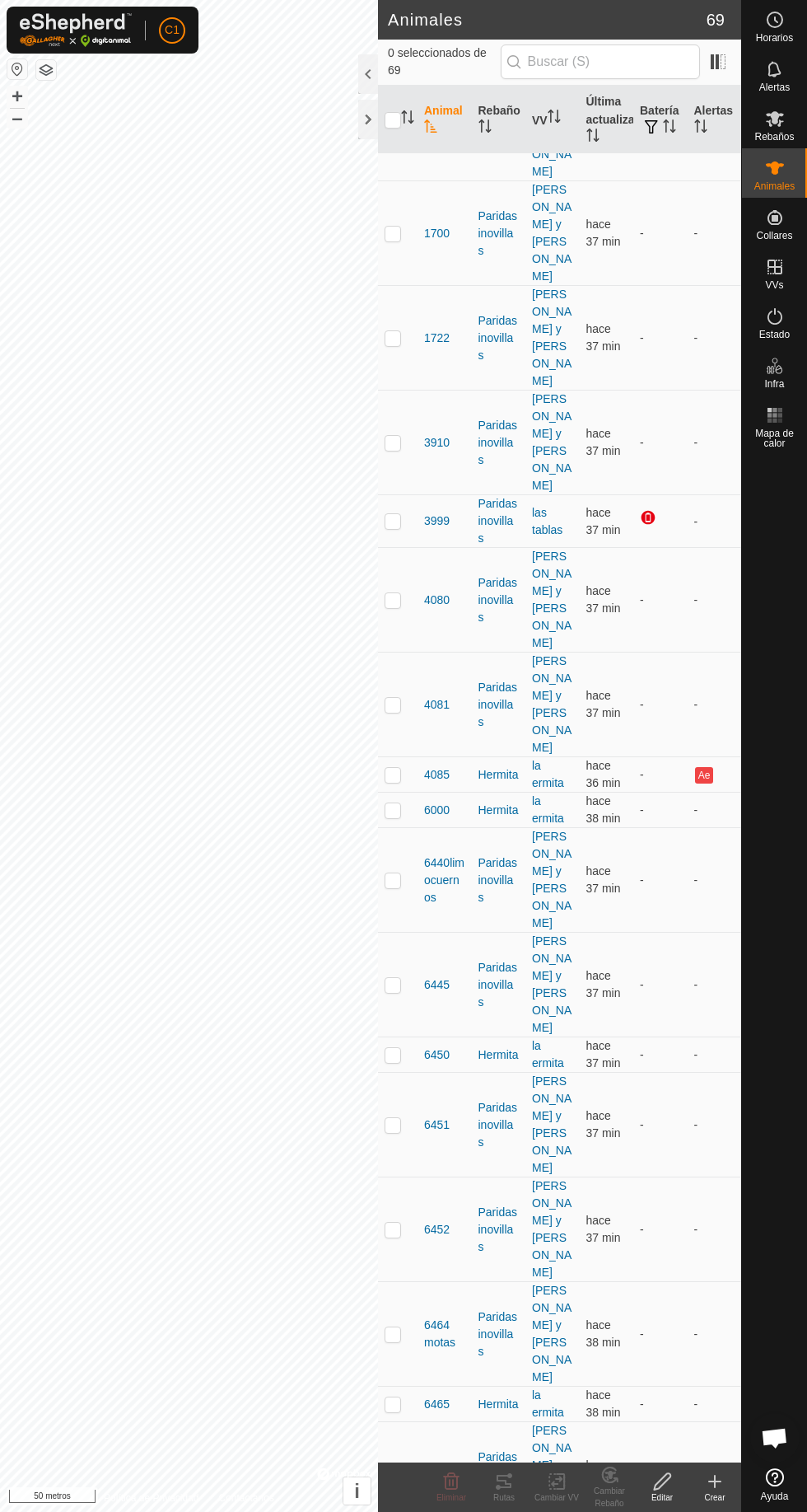
scroll to position [218, 0]
click at [389, 1421] on td at bounding box center [397, 1473] width 40 height 104
checkbox input "true"
click at [548, 1486] on icon at bounding box center [556, 1481] width 20 height 20
click at [621, 1399] on link "Elija VV..." at bounding box center [612, 1410] width 163 height 33
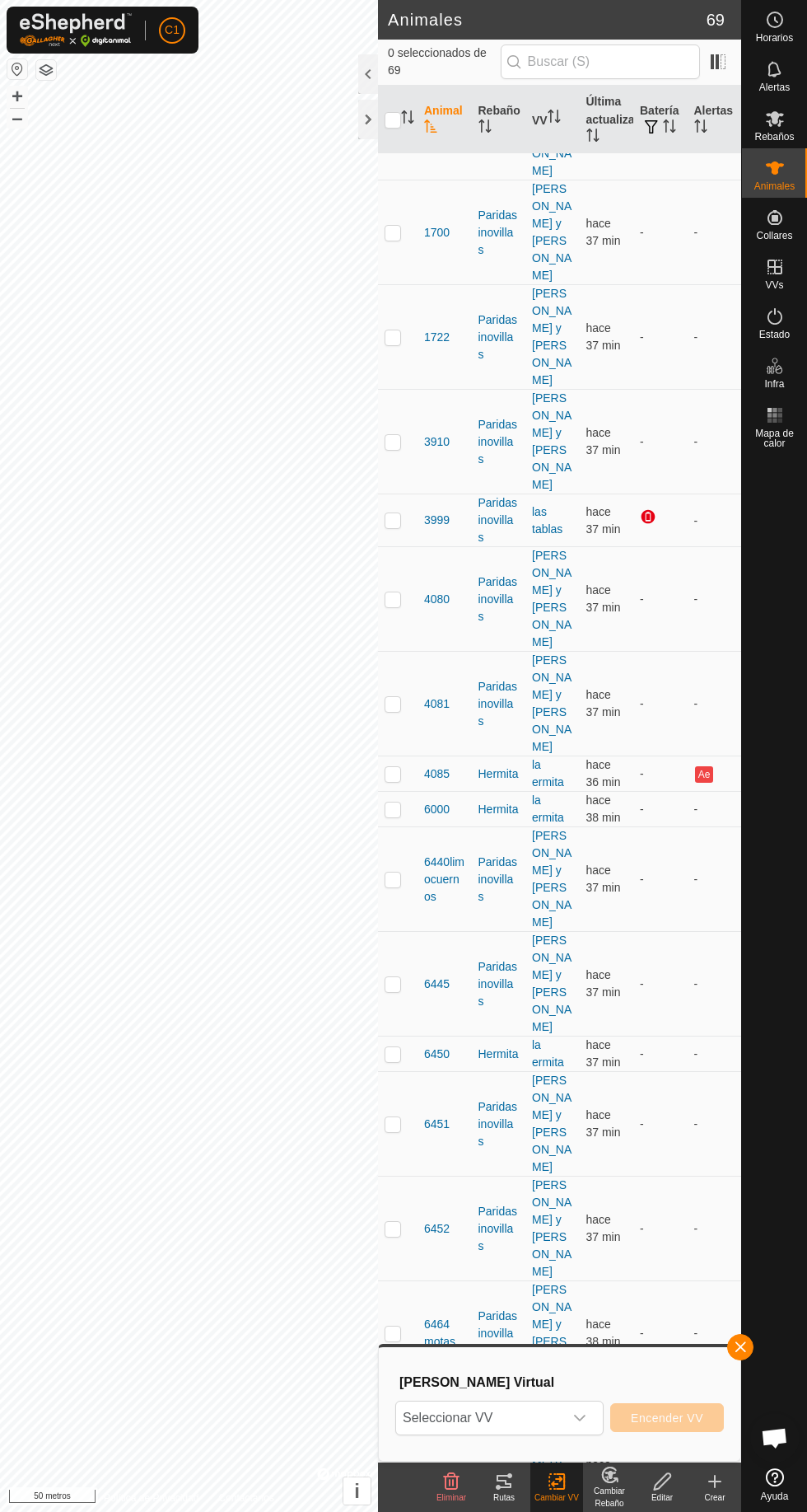
click at [551, 1432] on span "Seleccionar VV" at bounding box center [479, 1418] width 167 height 33
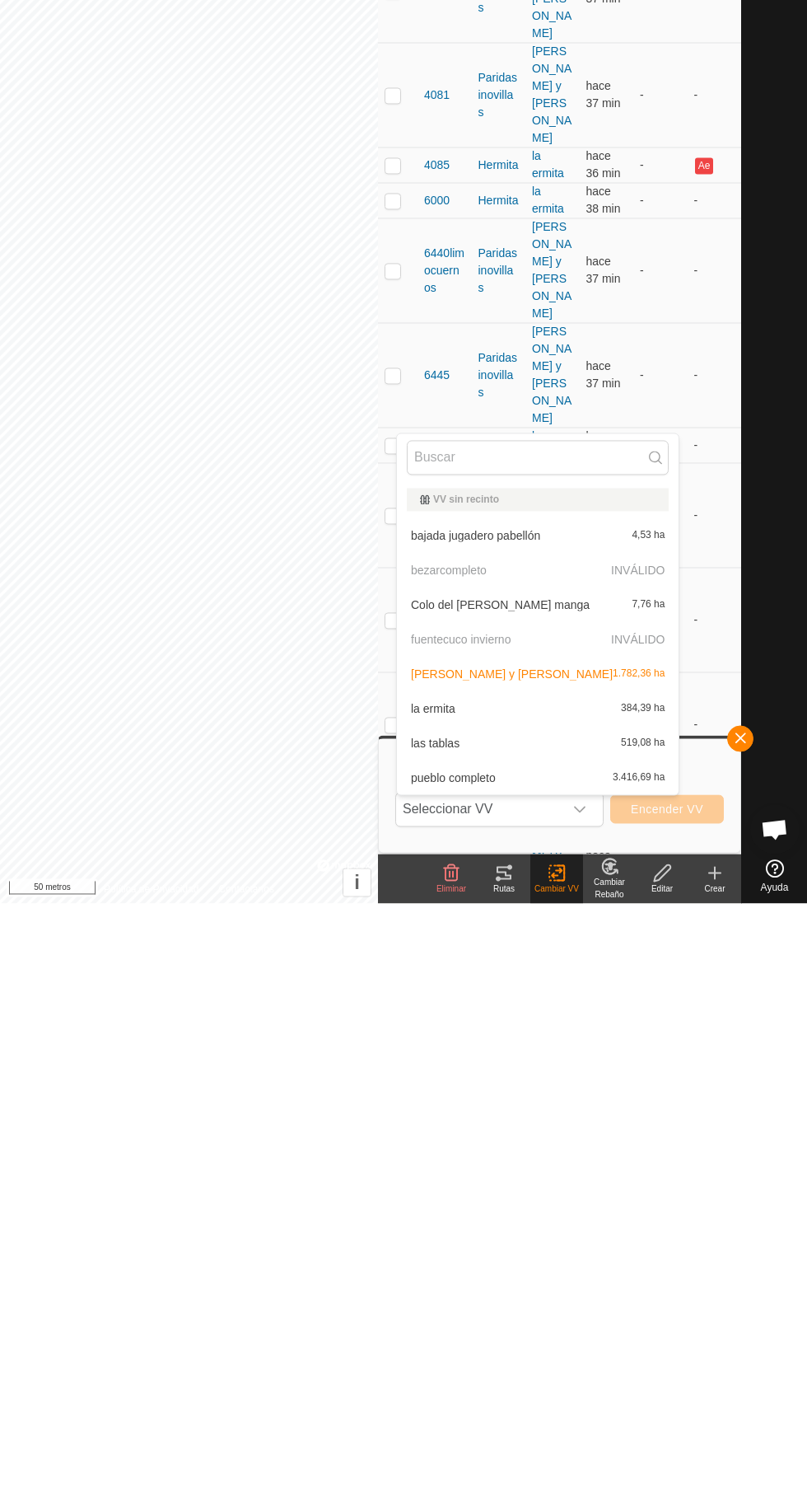
click at [471, 1281] on font "[PERSON_NAME] y [PERSON_NAME]" at bounding box center [511, 1282] width 202 height 14
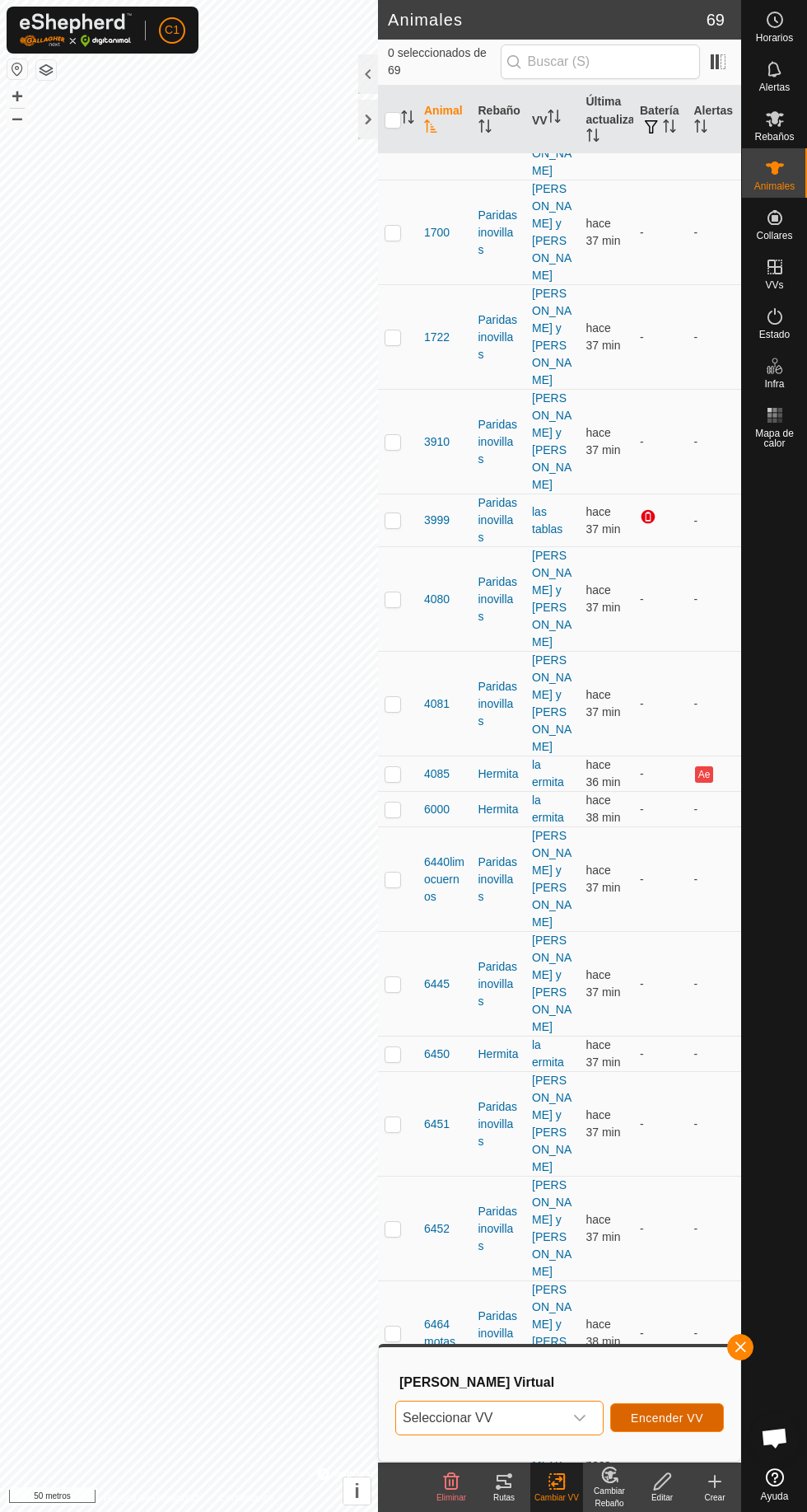
click at [688, 1415] on font "Encender VV" at bounding box center [666, 1418] width 72 height 14
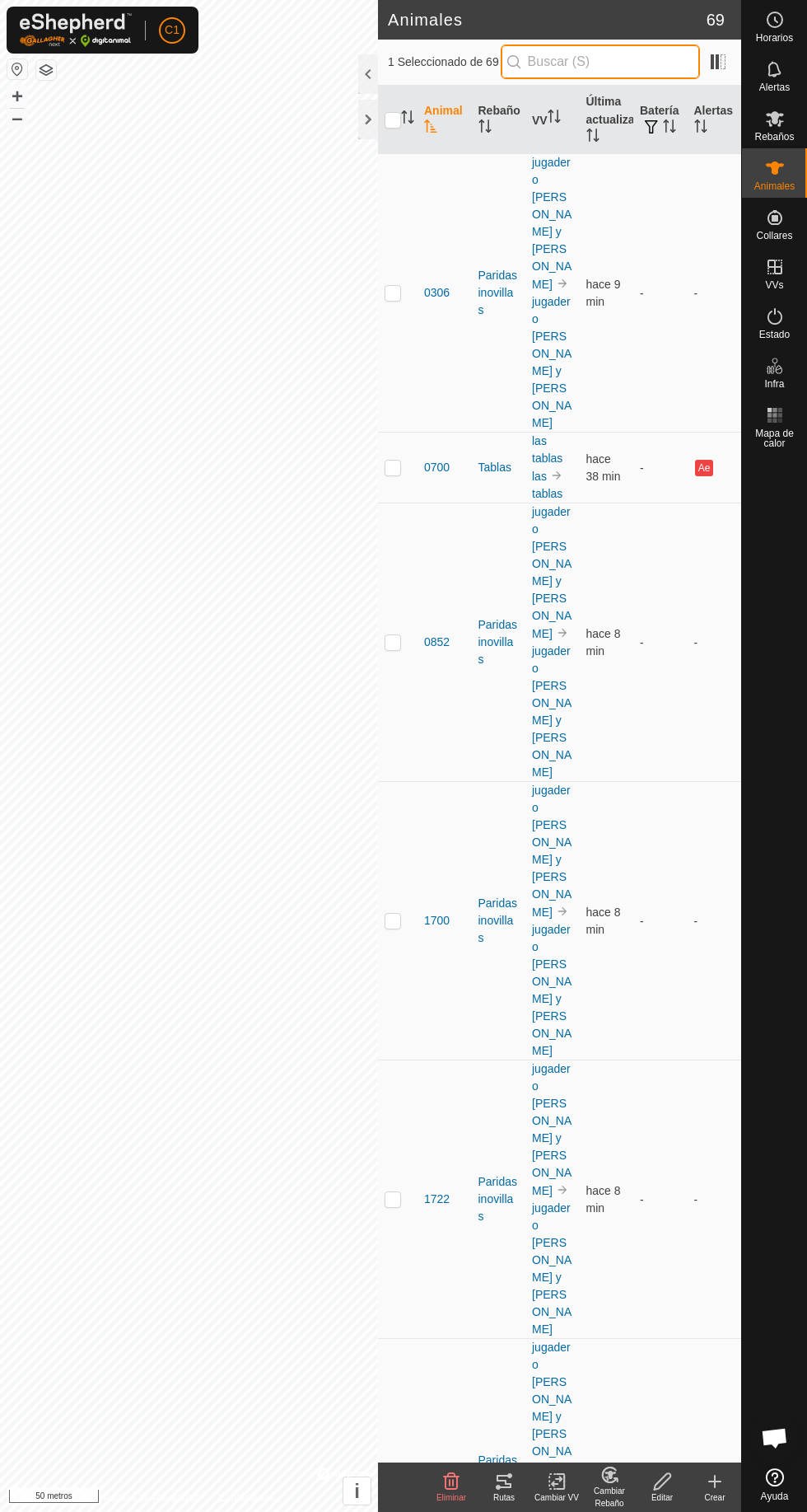
click at [554, 62] on input "text" at bounding box center [600, 62] width 200 height 35
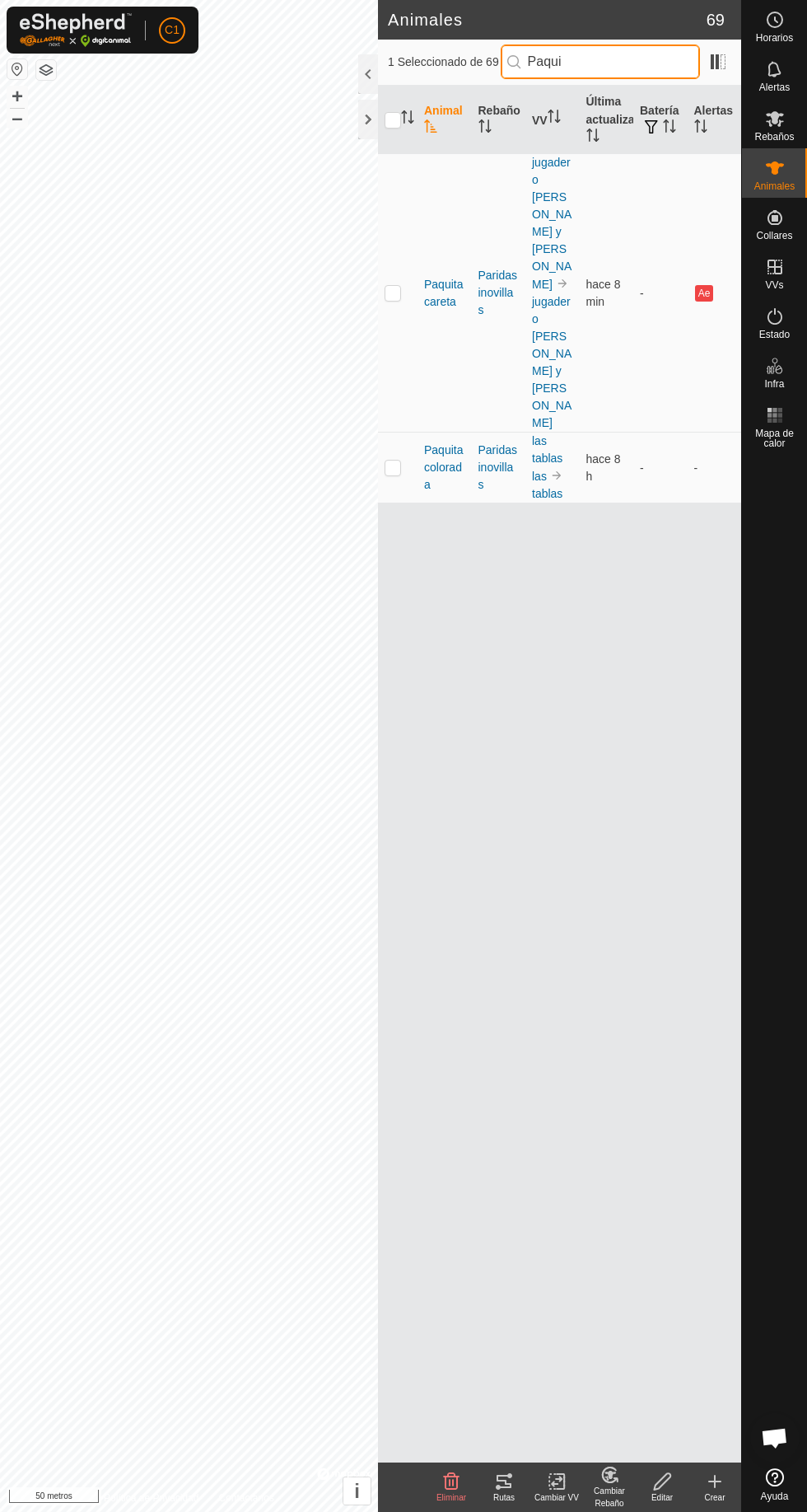
type input "Paqui"
click at [388, 433] on td at bounding box center [397, 468] width 40 height 70
checkbox input "true"
click at [610, 1497] on div "Cambiar Rebaño" at bounding box center [609, 1497] width 53 height 25
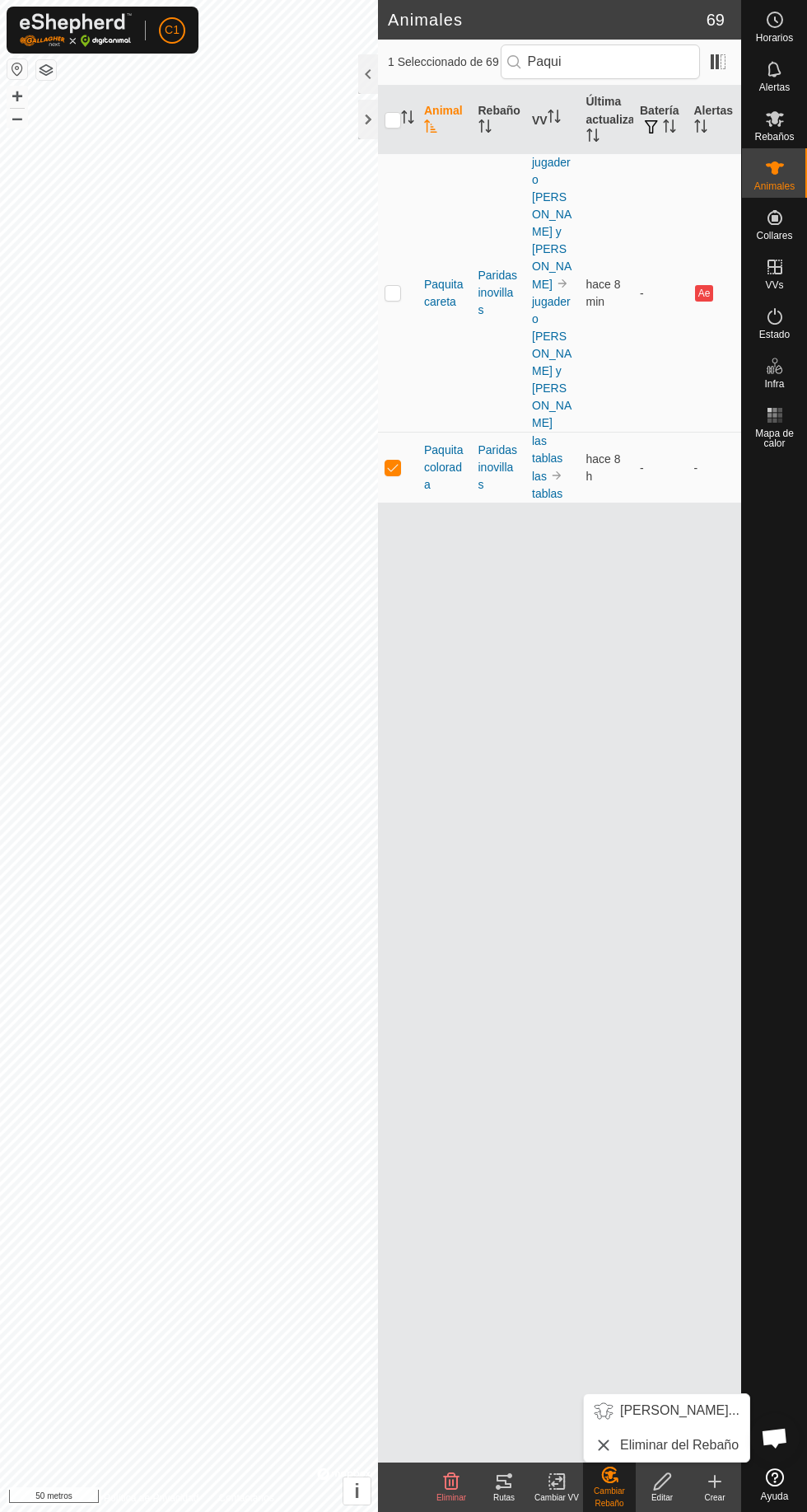
click at [557, 1478] on icon at bounding box center [557, 1480] width 12 height 11
click at [614, 1395] on link "Elija VV..." at bounding box center [612, 1410] width 163 height 33
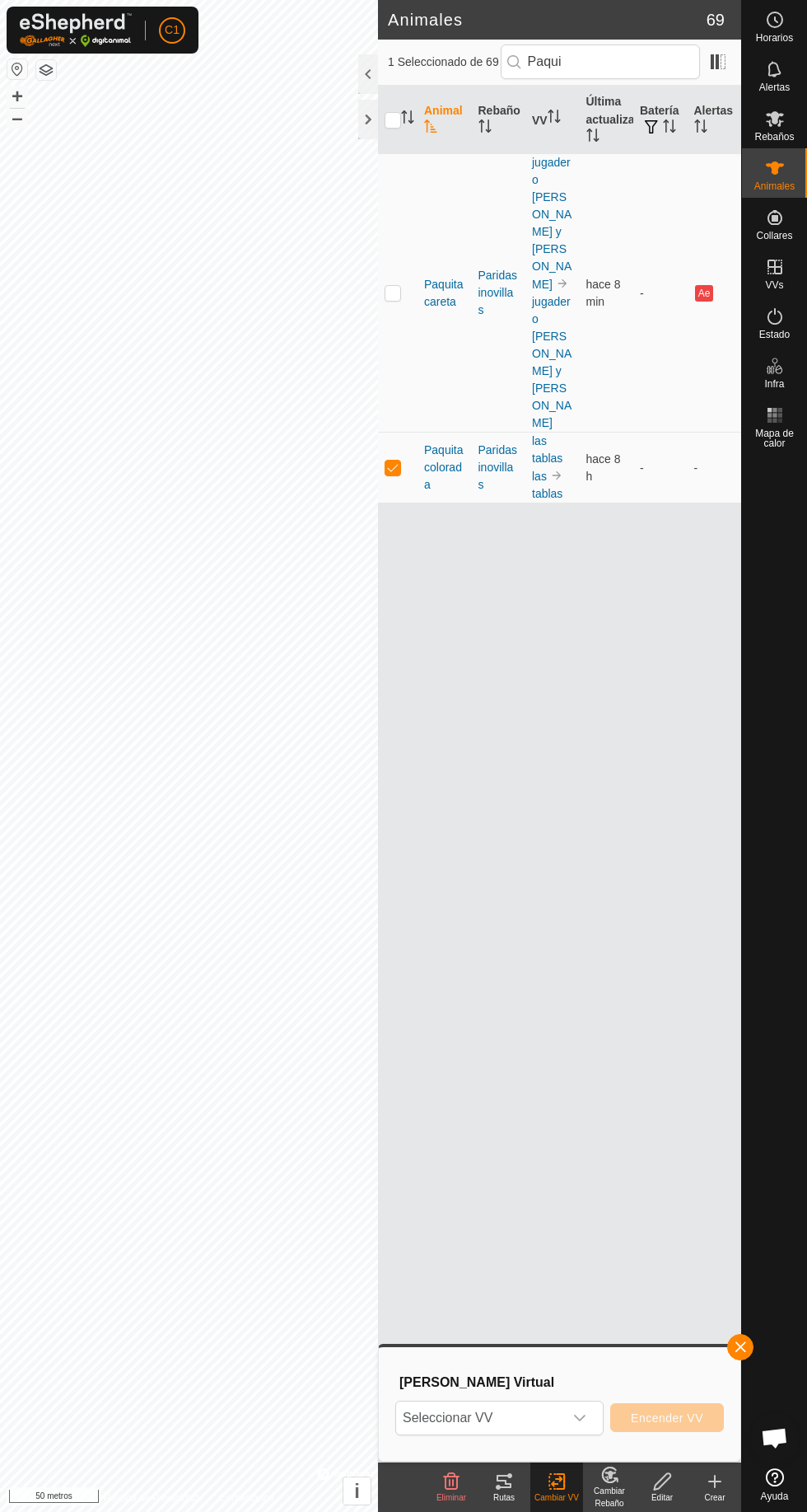
click at [558, 1422] on span "Seleccionar VV" at bounding box center [479, 1418] width 167 height 33
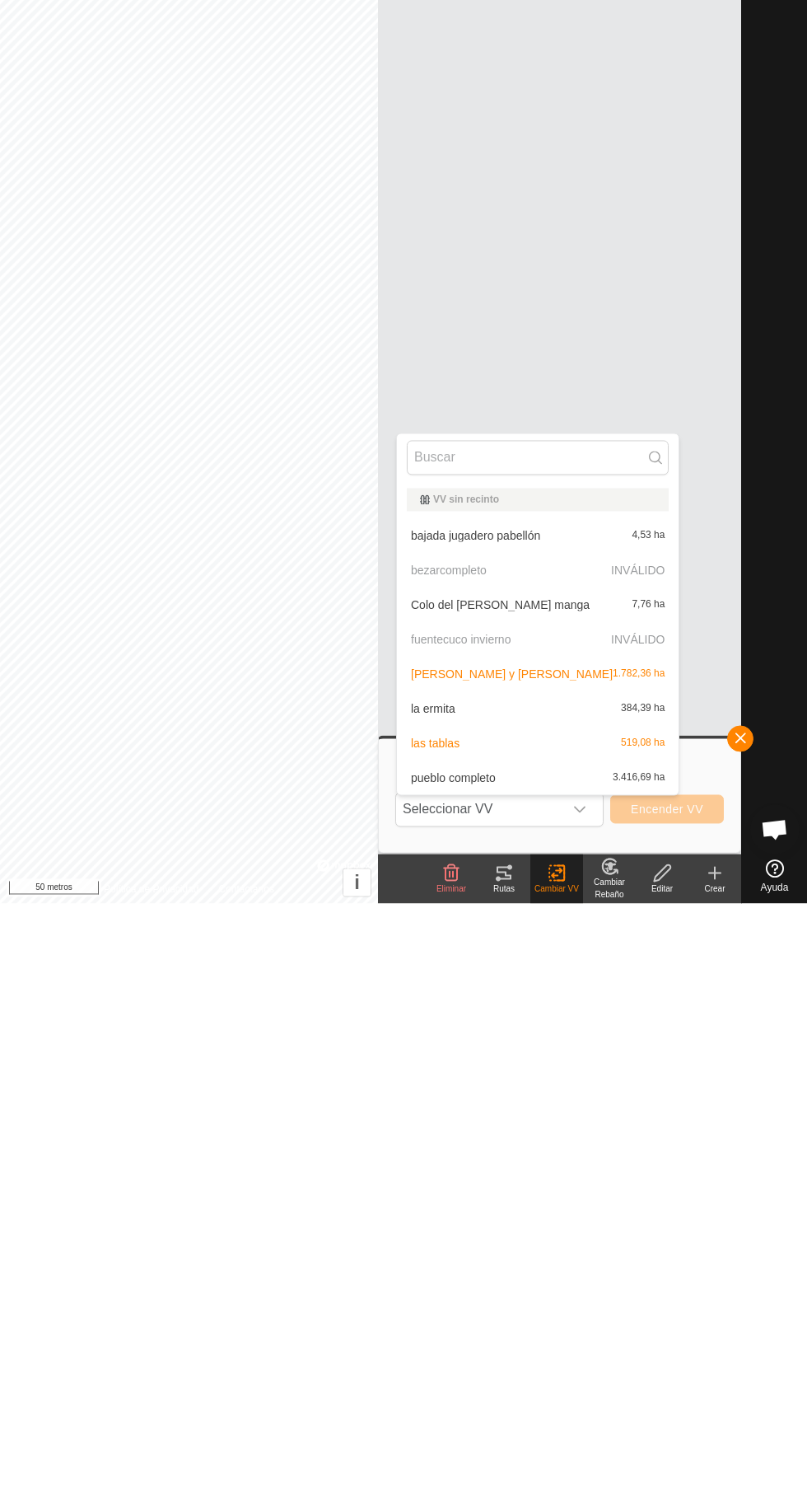
click at [477, 1287] on div "[PERSON_NAME] y [PERSON_NAME] 1.782,36 ha" at bounding box center [538, 1282] width 262 height 20
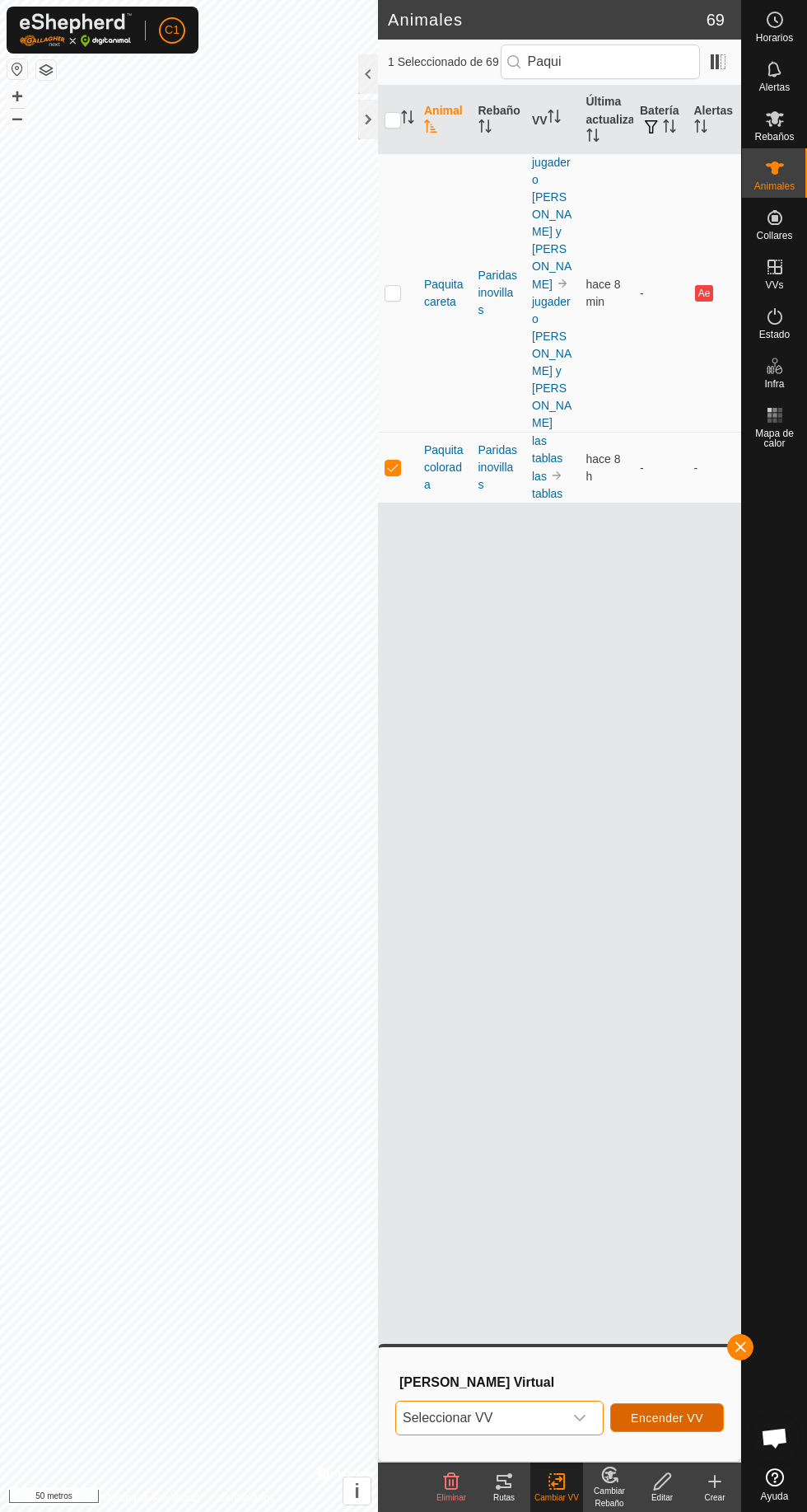
click at [662, 1424] on button "Encender VV" at bounding box center [667, 1418] width 114 height 29
